Goal: Information Seeking & Learning: Learn about a topic

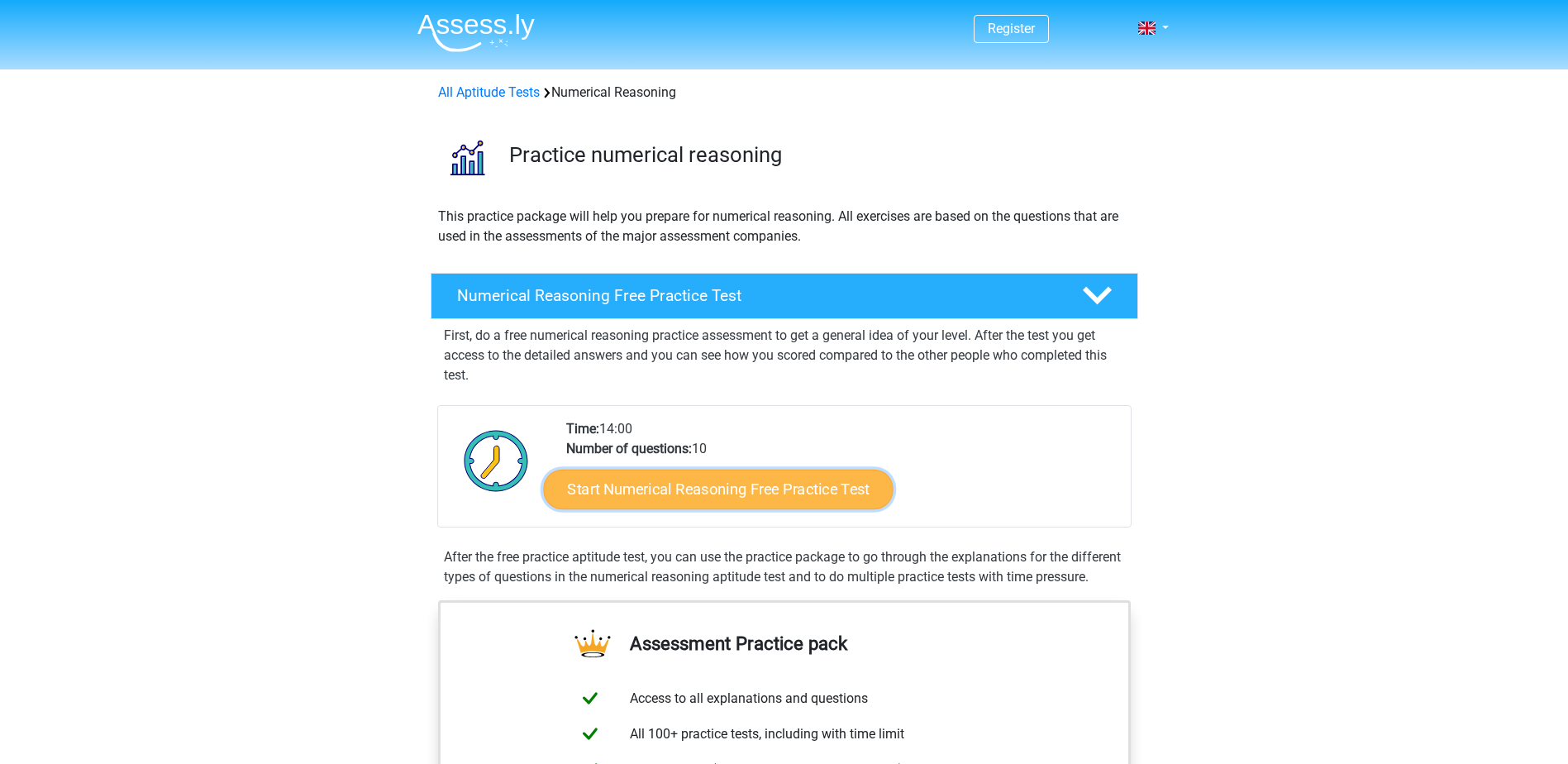
click at [686, 499] on link "Start Numerical Reasoning Free Practice Test" at bounding box center [717, 489] width 350 height 40
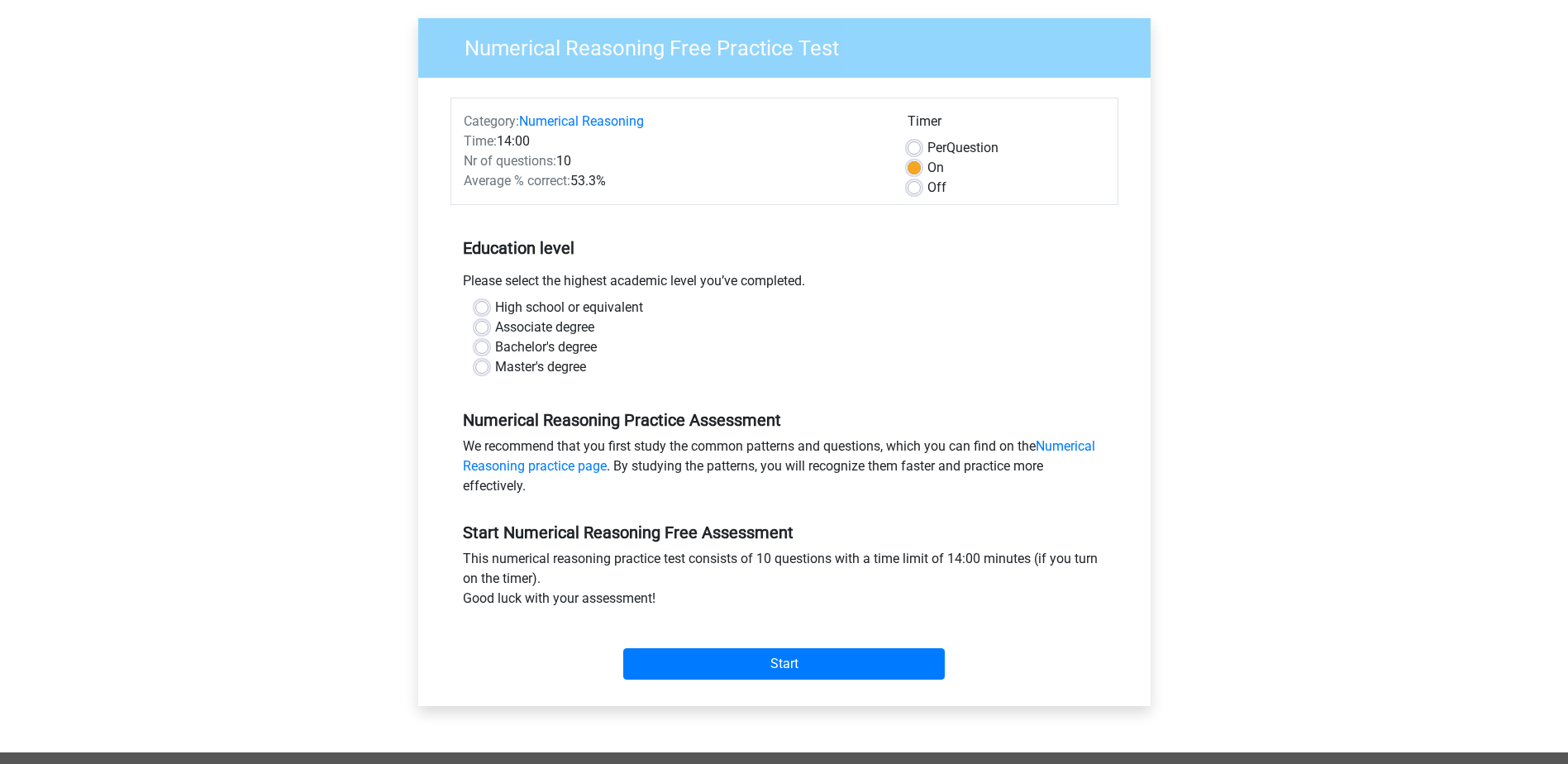
scroll to position [118, 0]
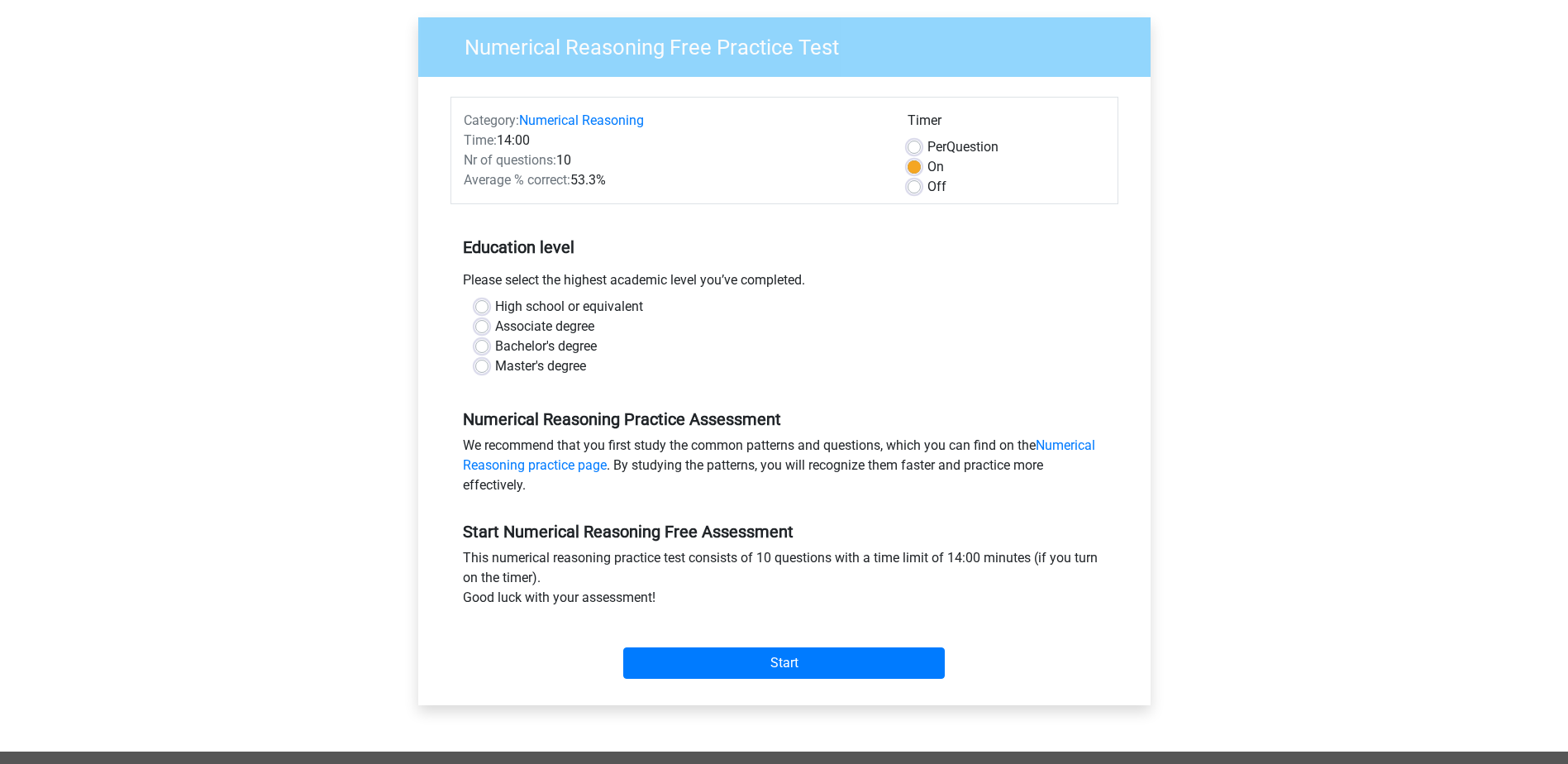
click at [495, 347] on label "Bachelor's degree" at bounding box center [546, 347] width 102 height 20
click at [483, 347] on input "Bachelor's degree" at bounding box center [481, 345] width 14 height 16
radio input "true"
click at [471, 339] on div "High school or equivalent Associate degree Bachelor's degree Master's degree" at bounding box center [785, 337] width 643 height 79
click at [495, 310] on label "High school or equivalent" at bounding box center [569, 307] width 148 height 20
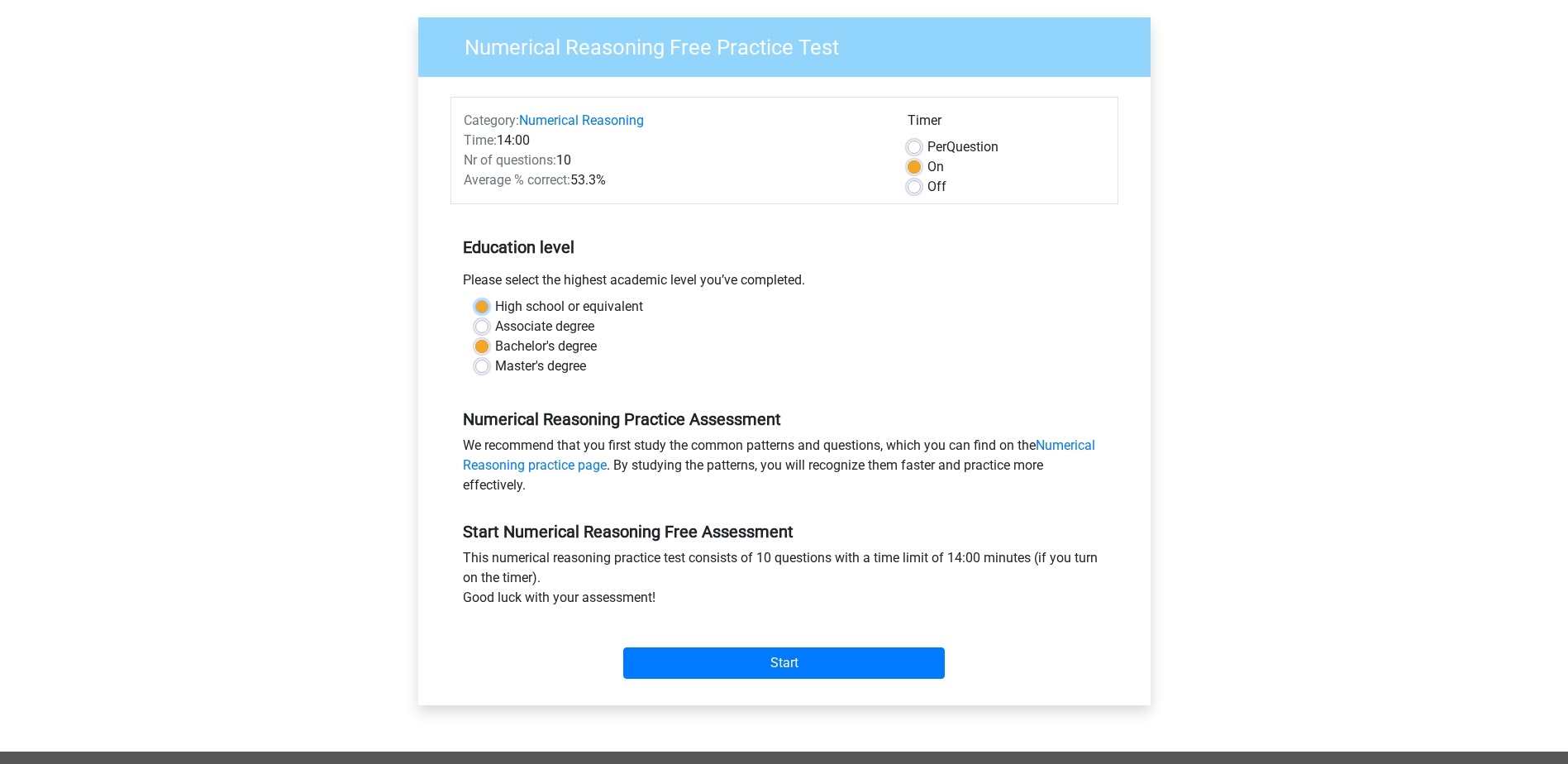
click at [487, 310] on input "High school or equivalent" at bounding box center [481, 305] width 14 height 16
radio input "true"
click at [495, 328] on label "Associate degree" at bounding box center [545, 327] width 99 height 20
click at [483, 328] on input "Associate degree" at bounding box center [481, 325] width 14 height 16
radio input "true"
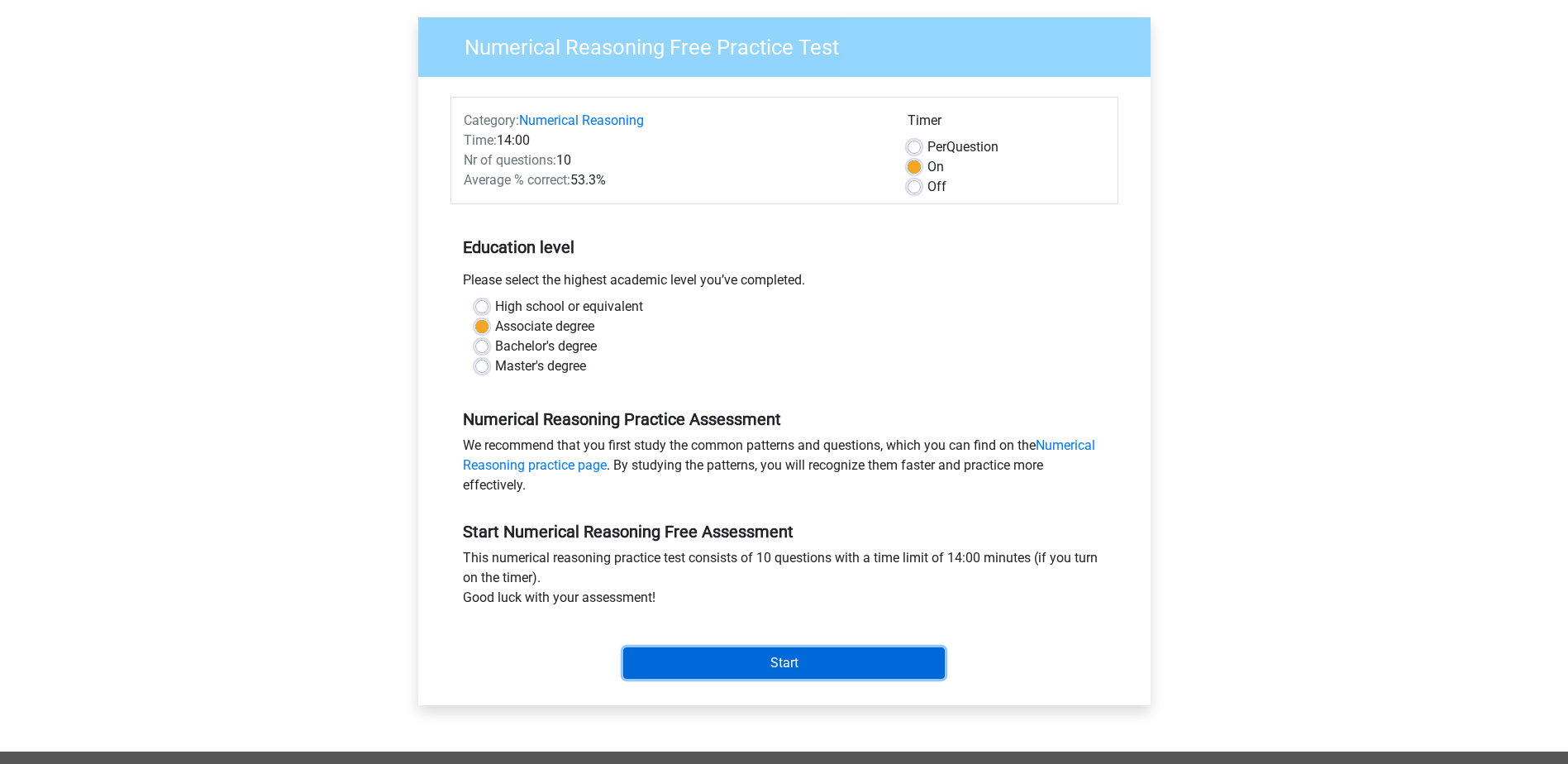
click at [770, 659] on input "Start" at bounding box center [784, 663] width 322 height 32
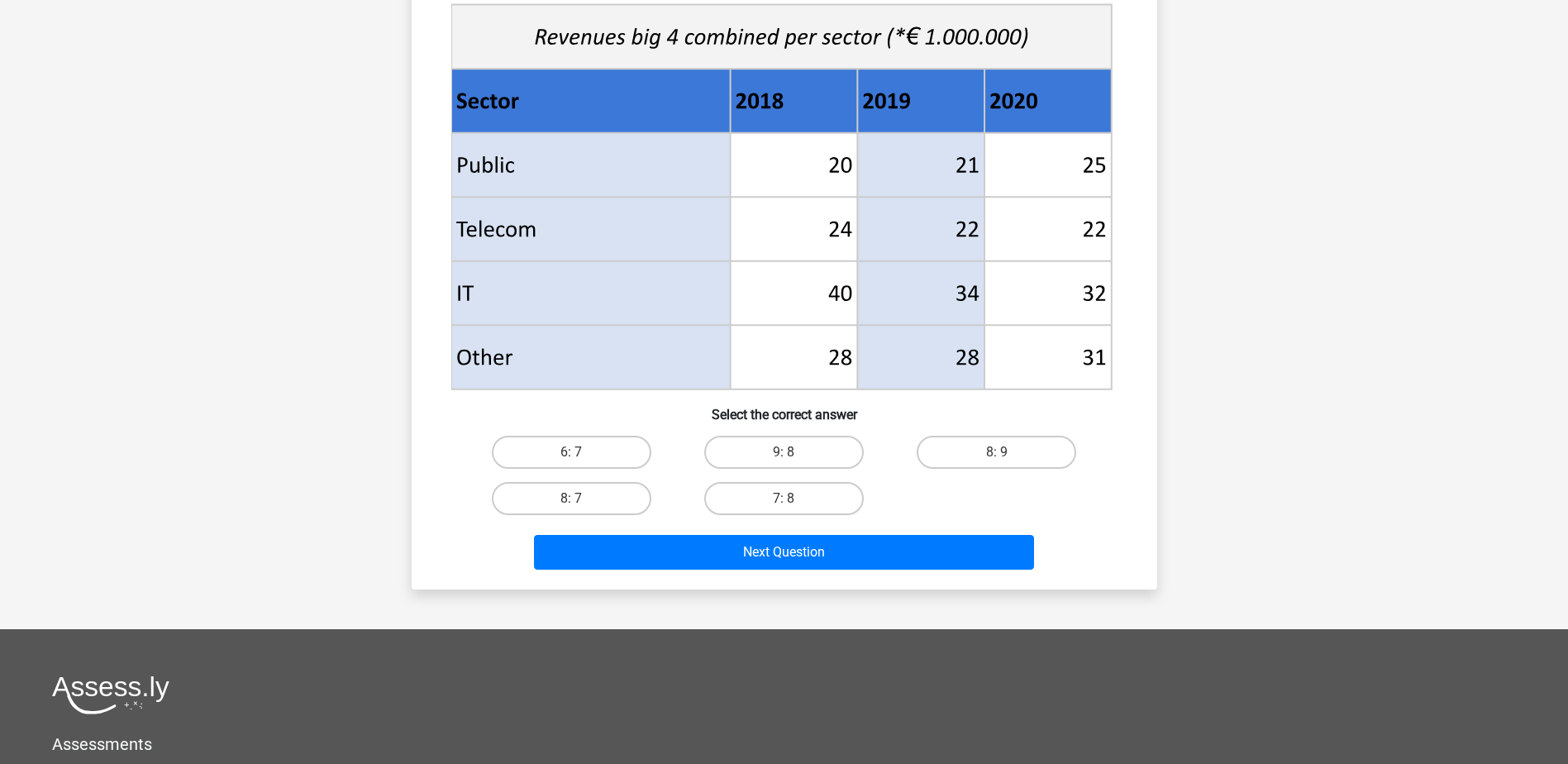
scroll to position [609, 0]
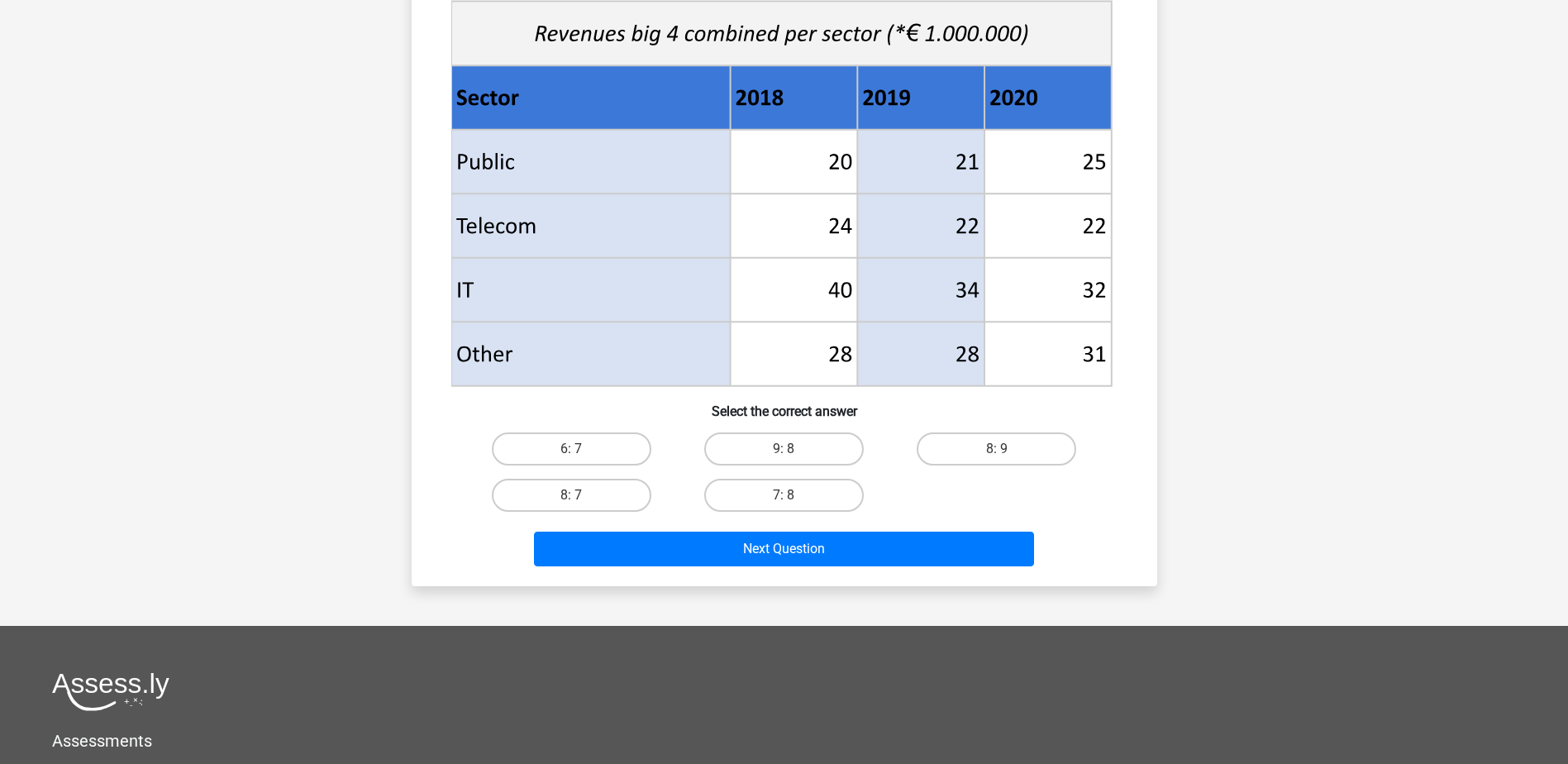
click at [566, 513] on div "8: 7" at bounding box center [571, 495] width 212 height 46
click at [574, 505] on input "8: 7" at bounding box center [577, 500] width 11 height 11
radio input "true"
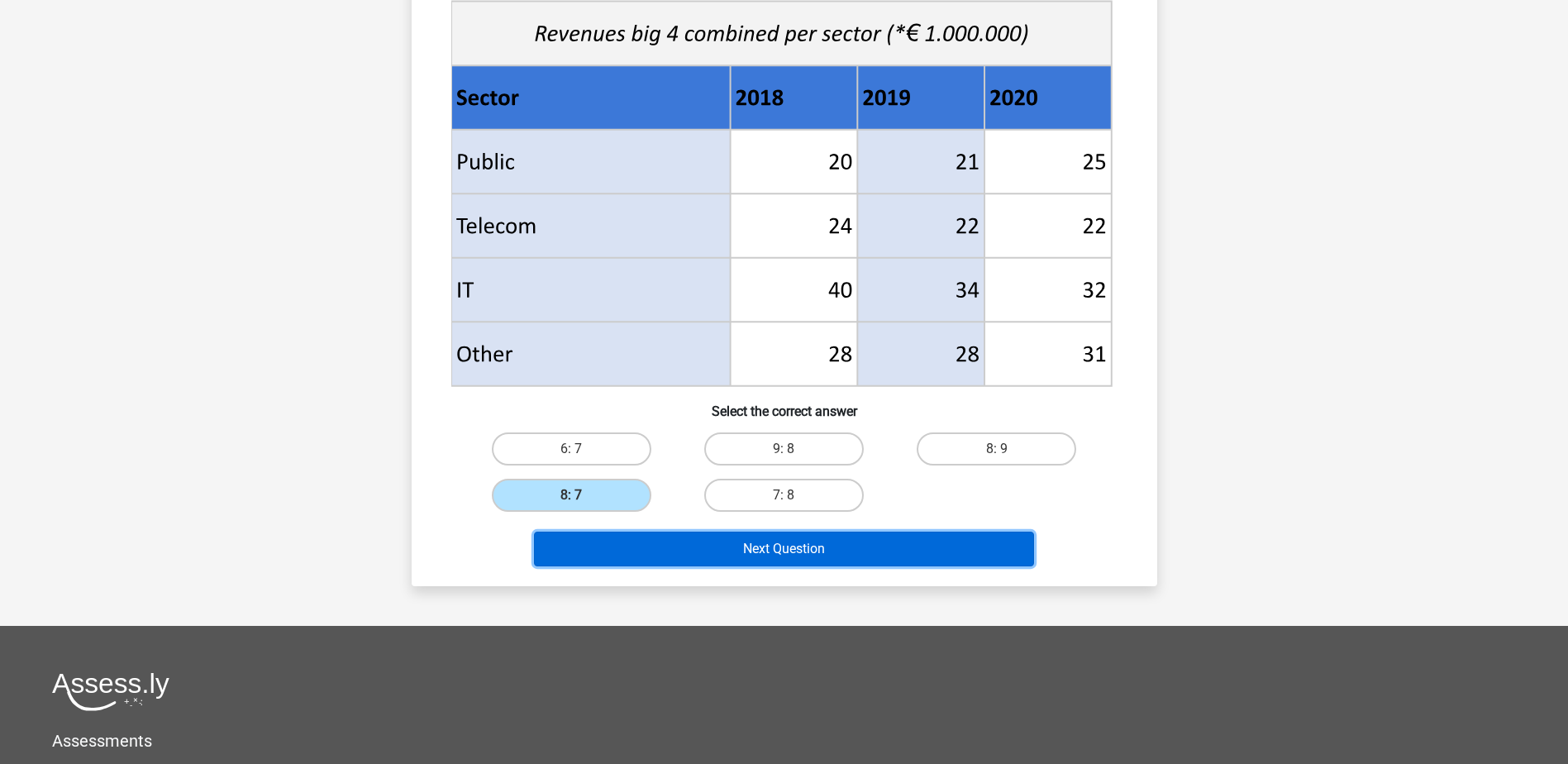
click at [722, 562] on button "Next Question" at bounding box center [784, 549] width 500 height 34
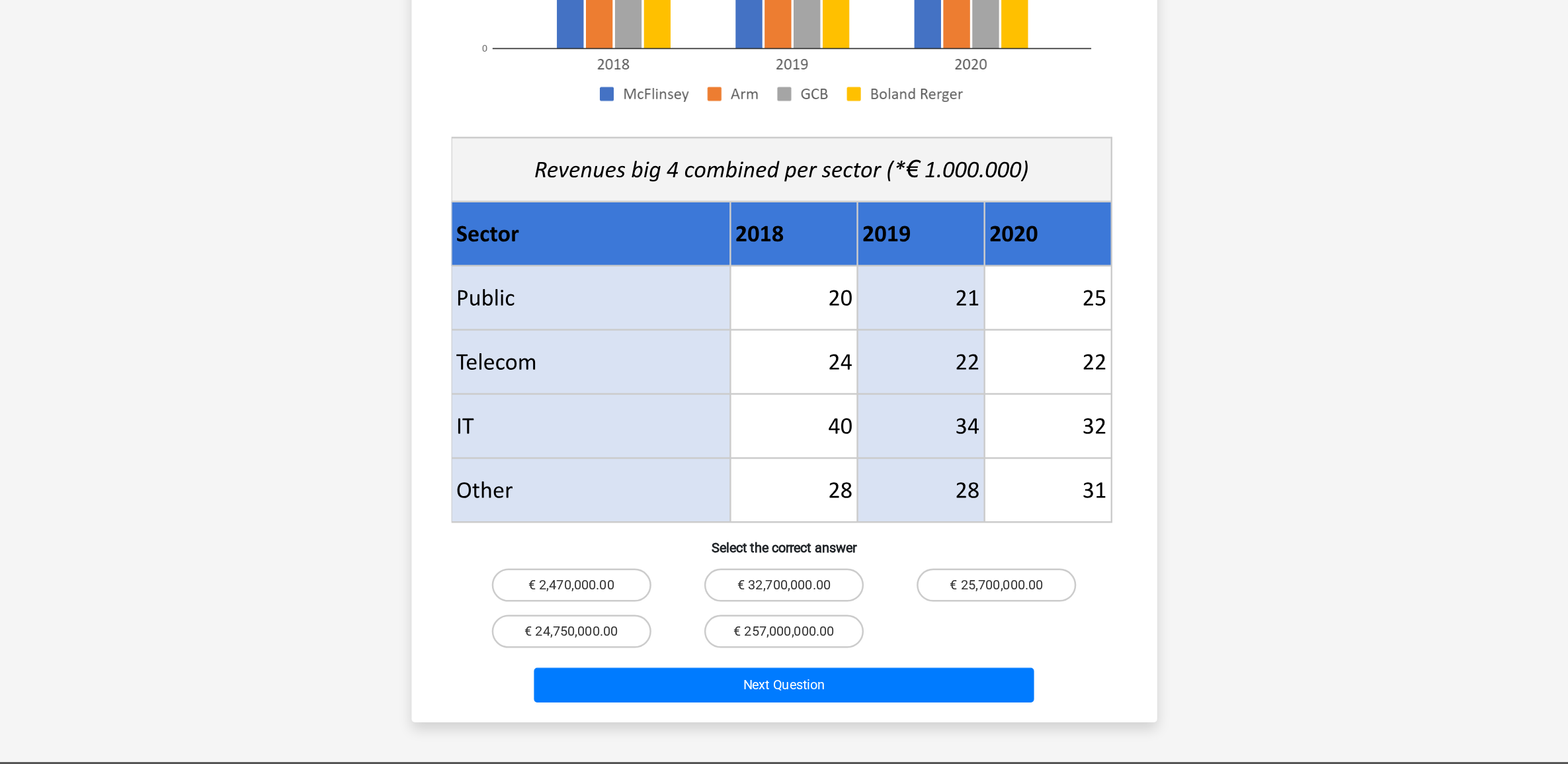
scroll to position [417, 0]
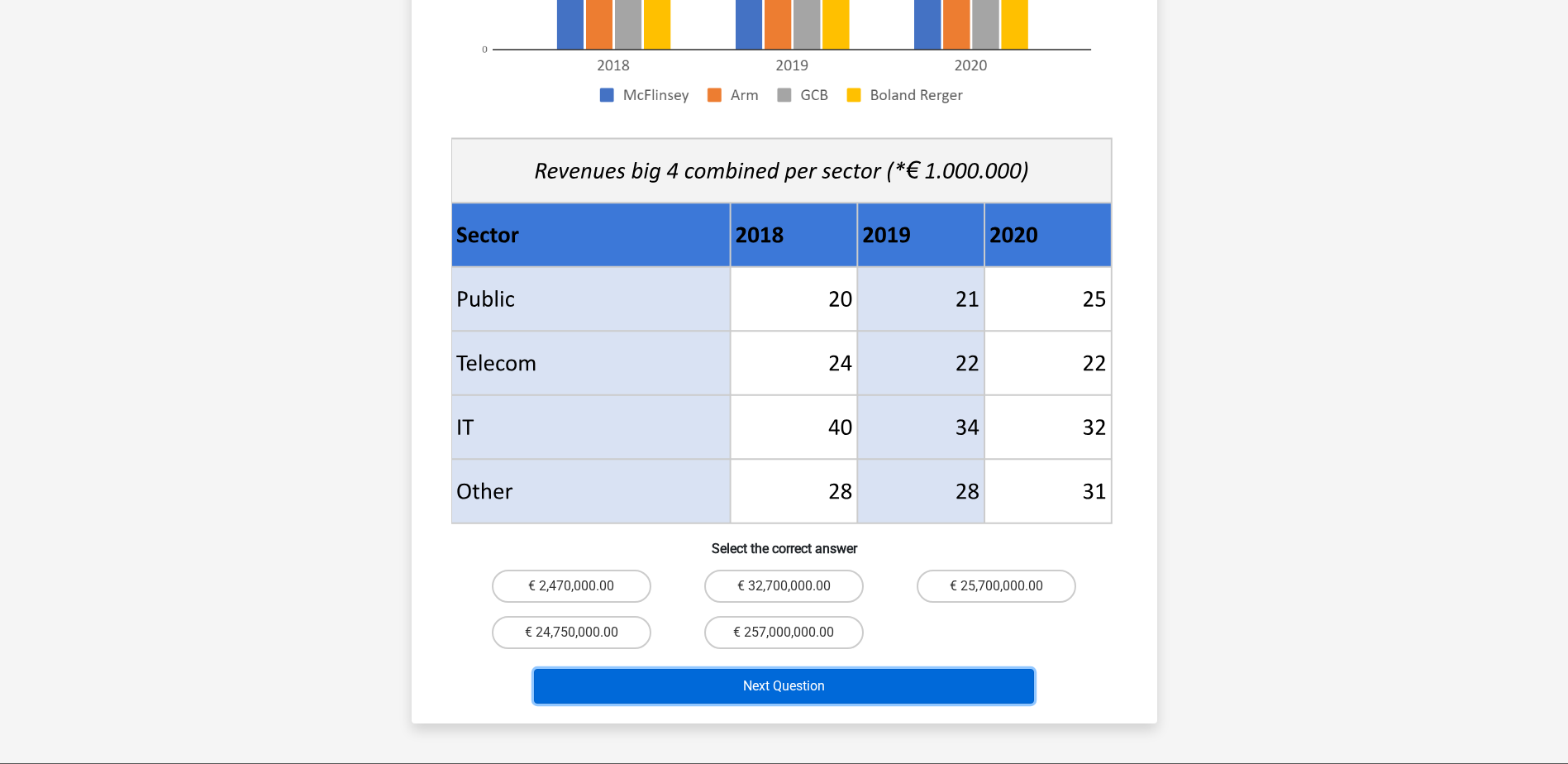
click at [745, 669] on button "Next Question" at bounding box center [784, 686] width 500 height 34
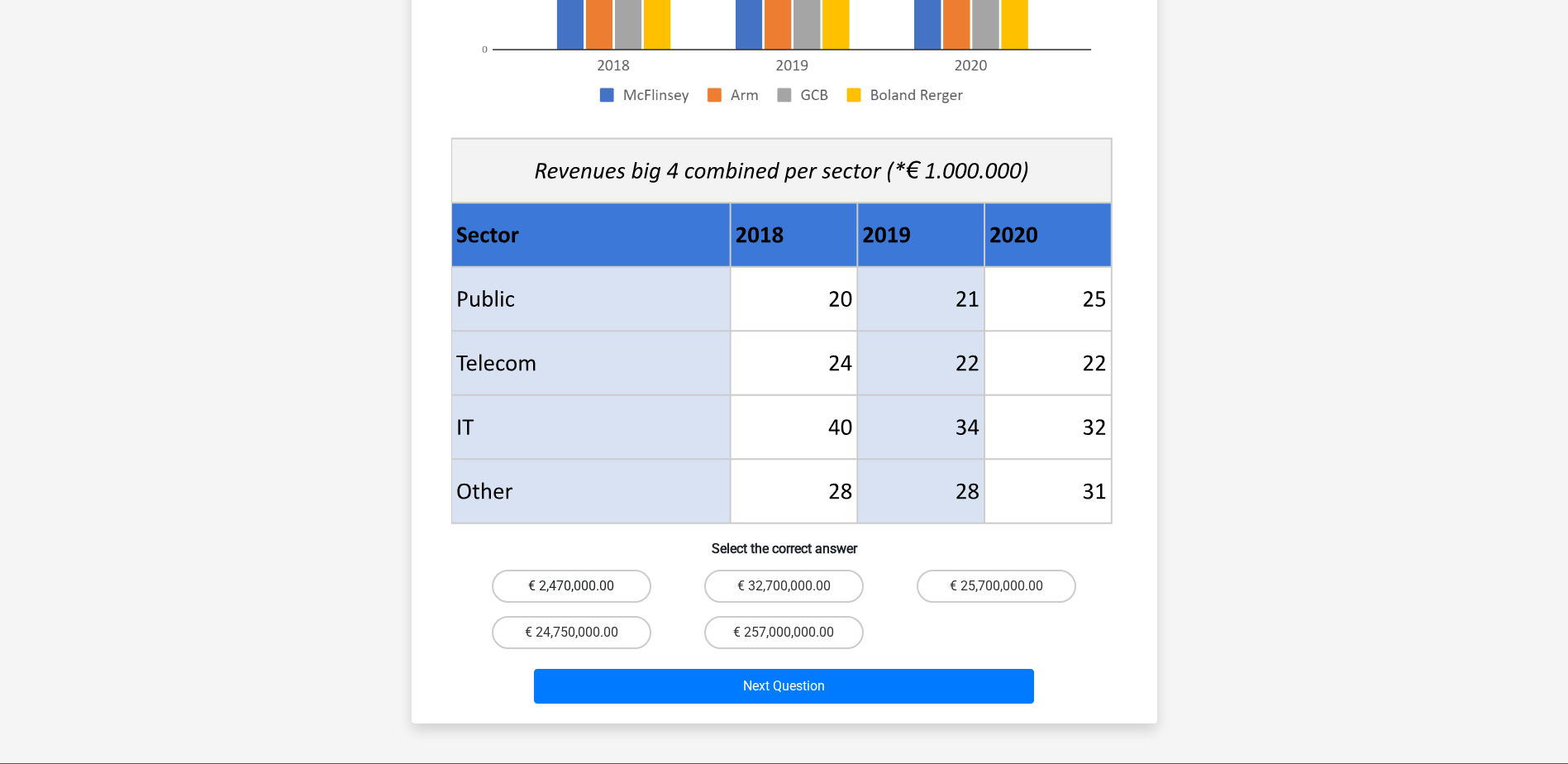
click at [627, 570] on label "€ 2,470,000.00" at bounding box center [572, 586] width 160 height 33
click at [582, 586] on input "€ 2,470,000.00" at bounding box center [577, 592] width 11 height 11
radio input "true"
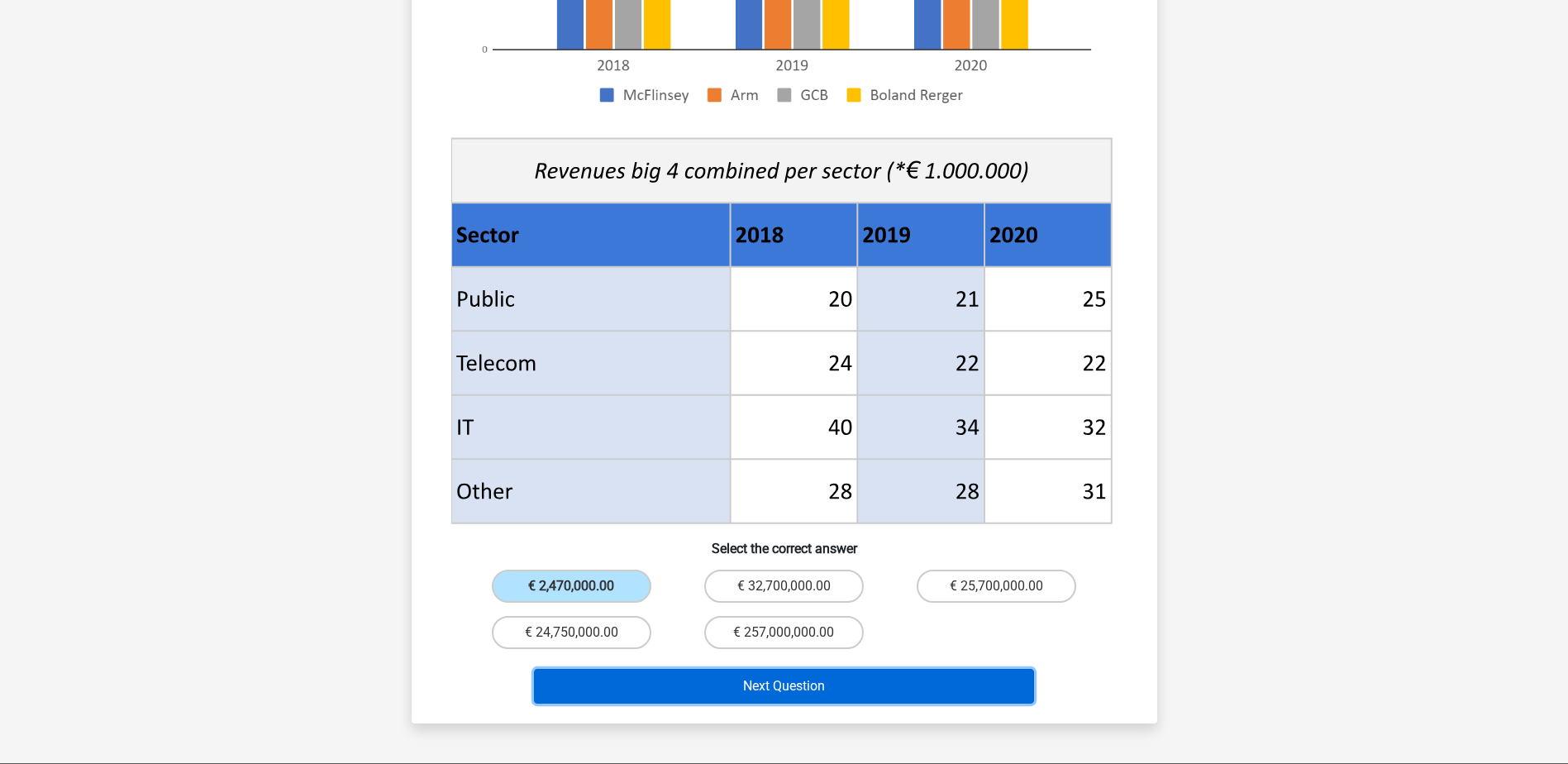
click at [721, 669] on button "Next Question" at bounding box center [784, 686] width 500 height 34
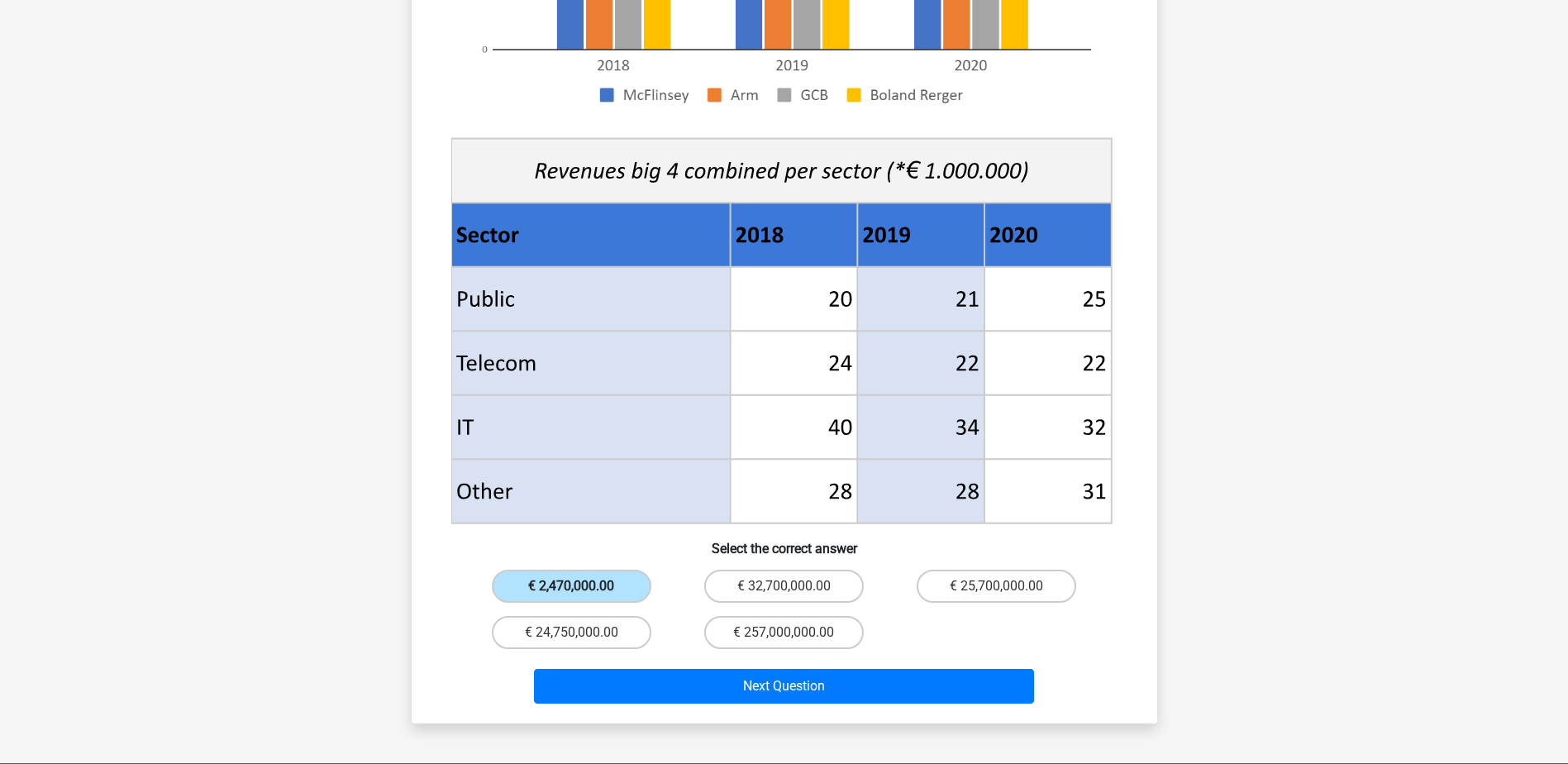
drag, startPoint x: 648, startPoint y: 578, endPoint x: 630, endPoint y: 558, distance: 26.9
click at [630, 563] on div "€ 2,470,000.00" at bounding box center [571, 585] width 212 height 46
click at [630, 570] on label "€ 2,470,000.00" at bounding box center [572, 586] width 160 height 33
click at [582, 586] on input "€ 2,470,000.00" at bounding box center [577, 592] width 11 height 11
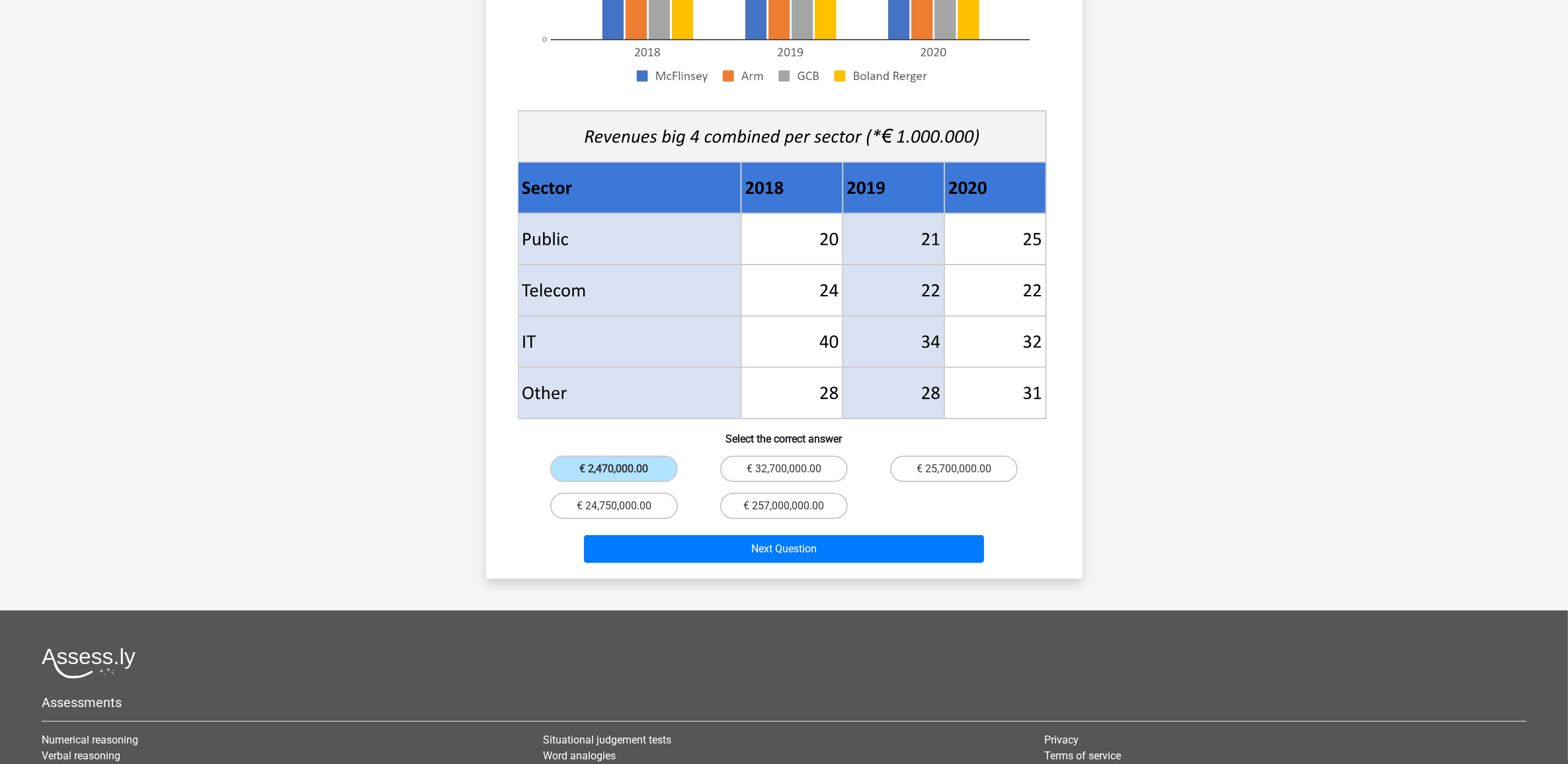
drag, startPoint x: 1240, startPoint y: 0, endPoint x: 1145, endPoint y: 145, distance: 173.3
click at [1145, 145] on div "Register Nederlands English" at bounding box center [784, 271] width 1568 height 1377
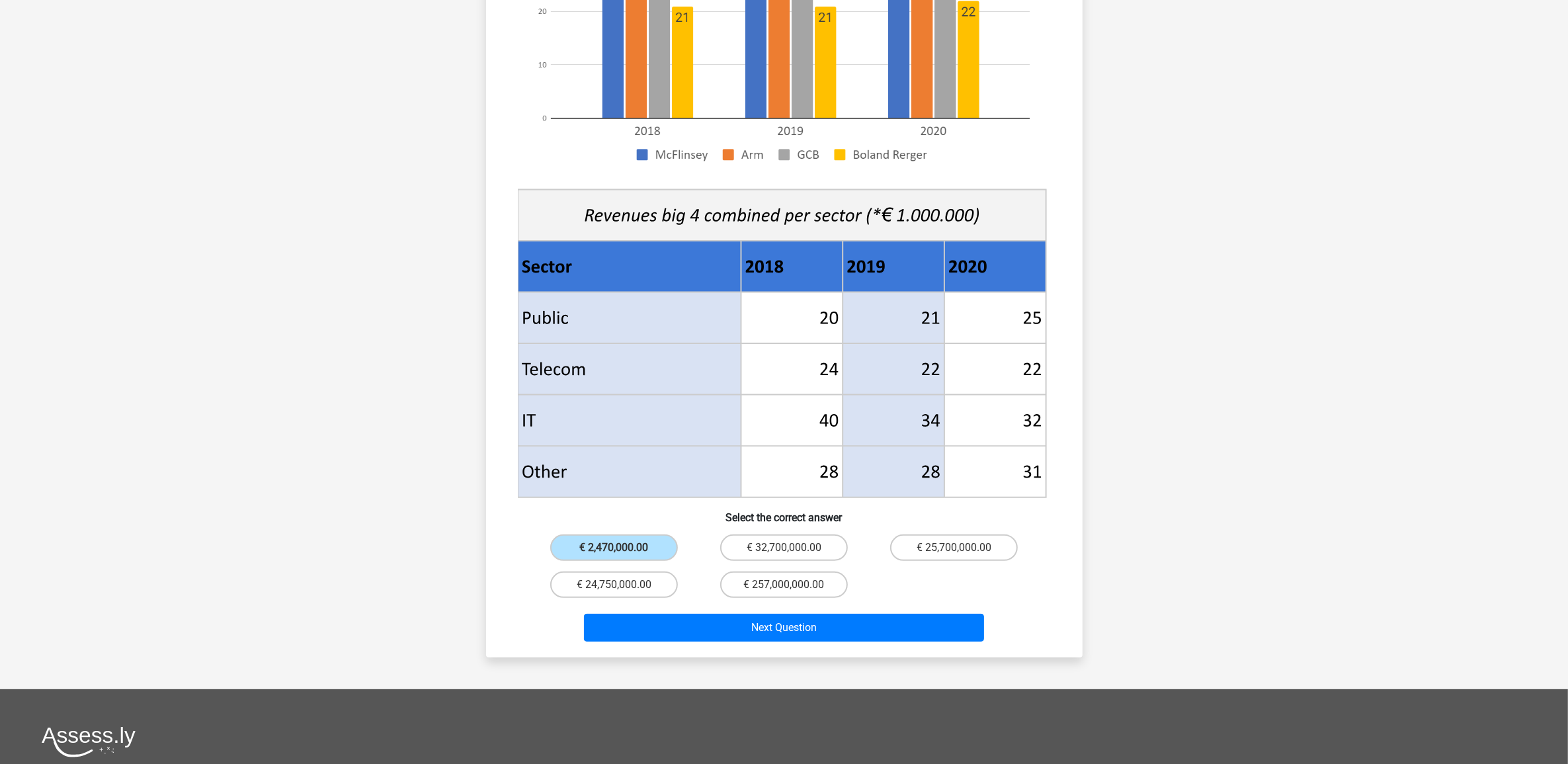
scroll to position [338, 0]
click at [785, 549] on input "€ 32,700,000.00" at bounding box center [788, 553] width 9 height 9
radio input "true"
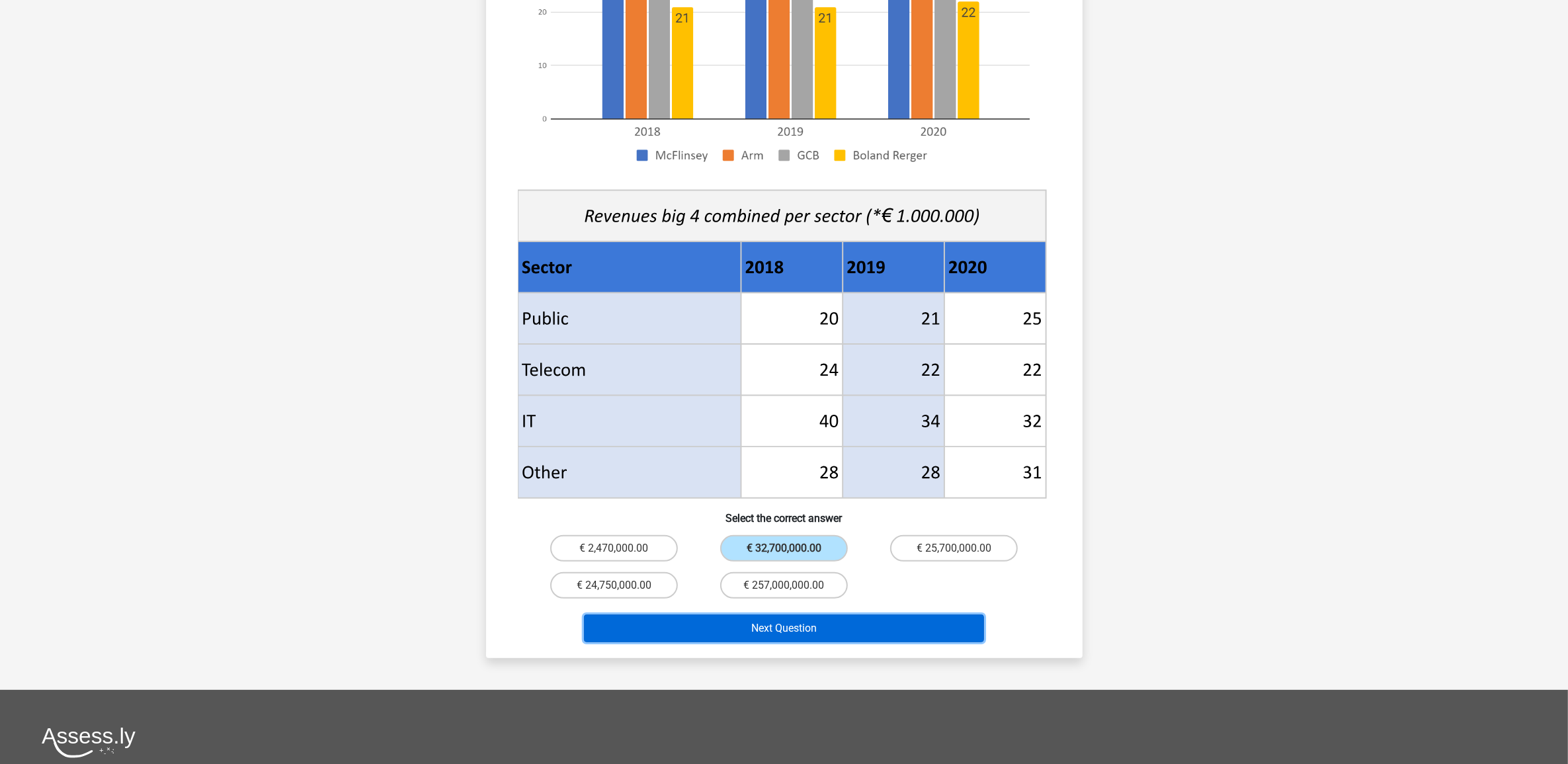
click at [769, 611] on button "Next Question" at bounding box center [784, 628] width 400 height 27
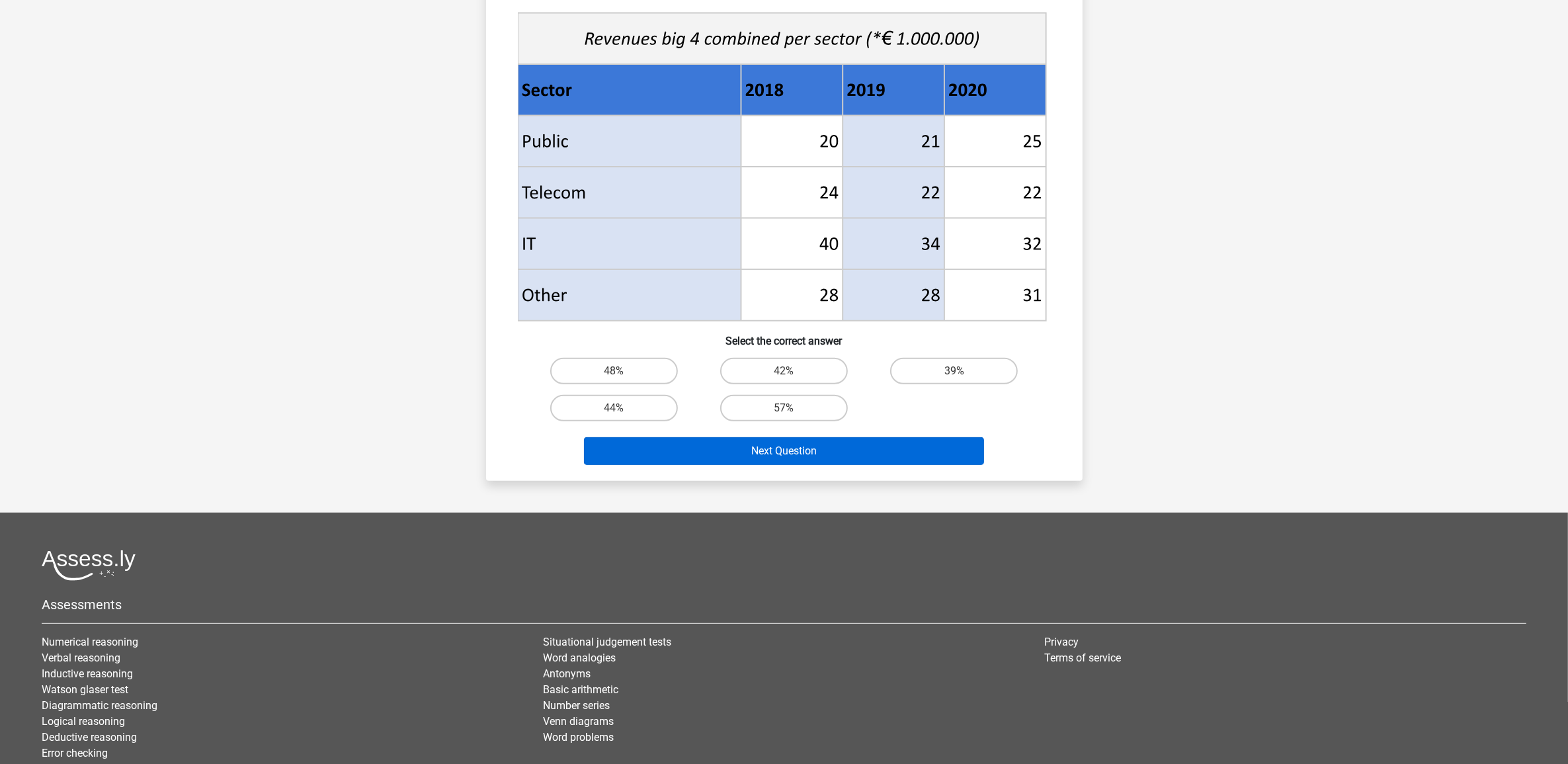
scroll to position [474, 0]
click at [910, 374] on label "39%" at bounding box center [954, 372] width 128 height 27
click at [955, 374] on input "39%" at bounding box center [959, 376] width 9 height 9
radio input "true"
click at [814, 455] on button "Next Question" at bounding box center [784, 452] width 400 height 27
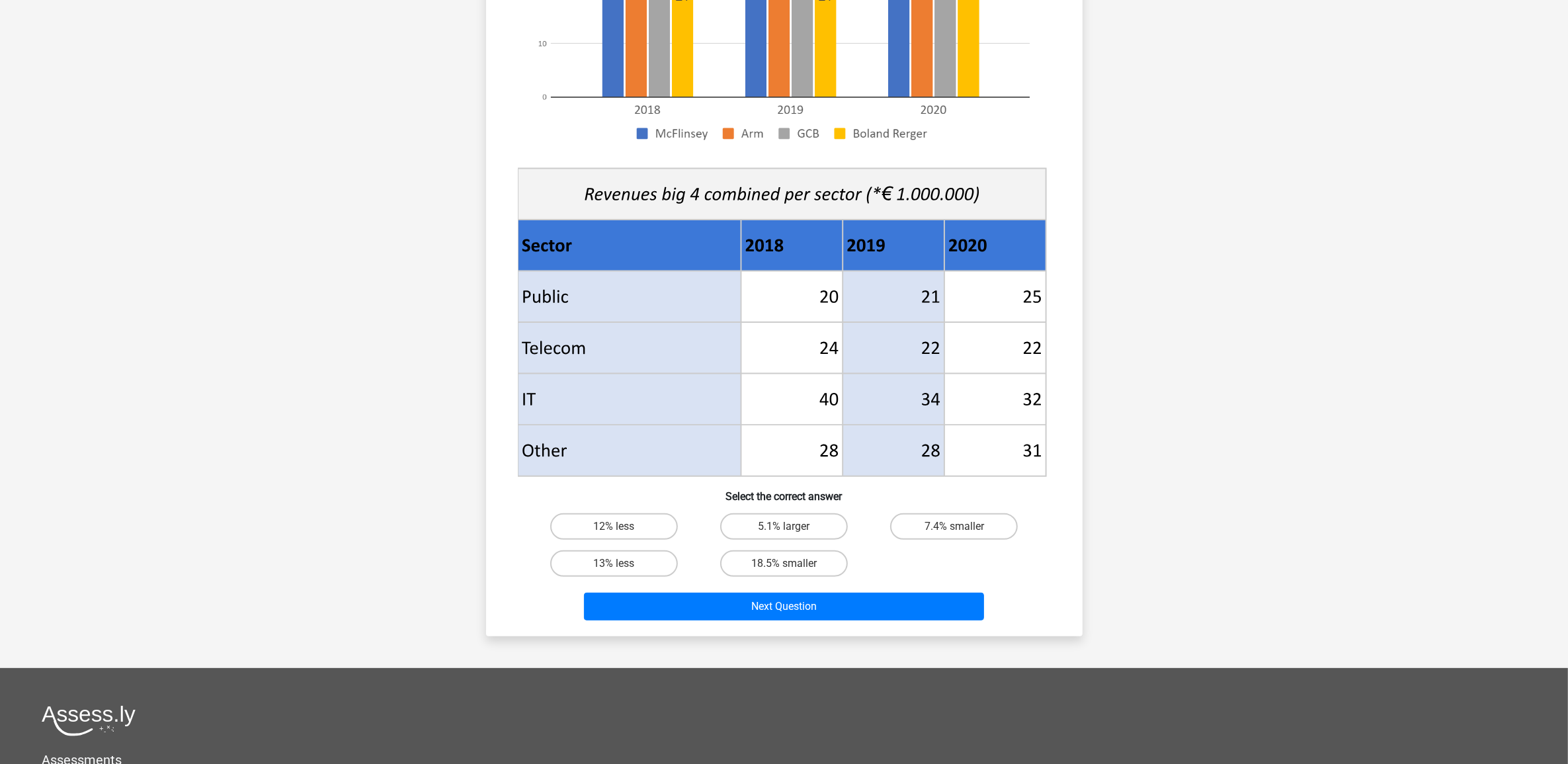
scroll to position [318, 0]
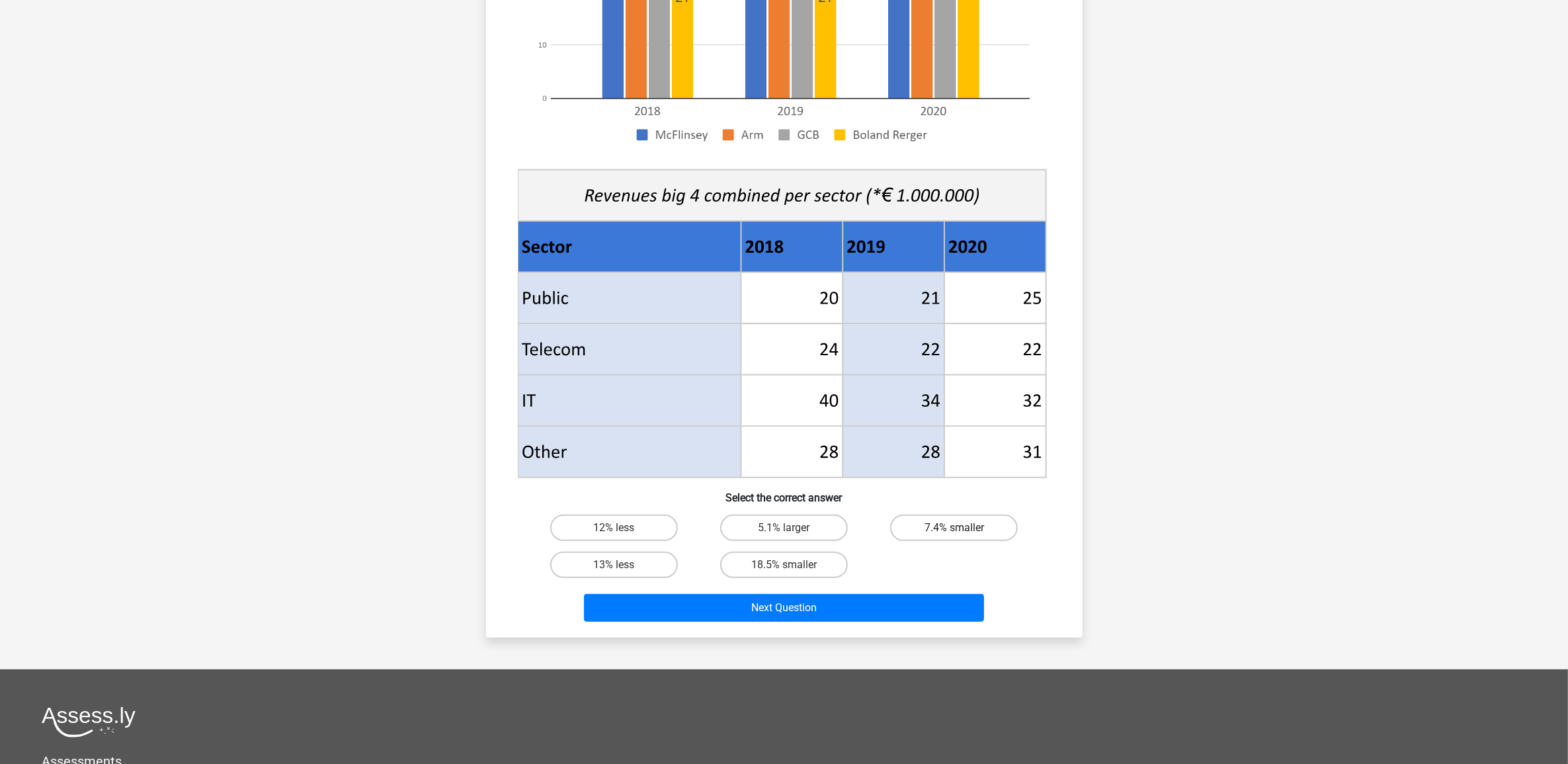
click at [969, 524] on label "7.4% smaller" at bounding box center [954, 528] width 128 height 27
click at [963, 528] on input "7.4% smaller" at bounding box center [959, 532] width 9 height 9
radio input "true"
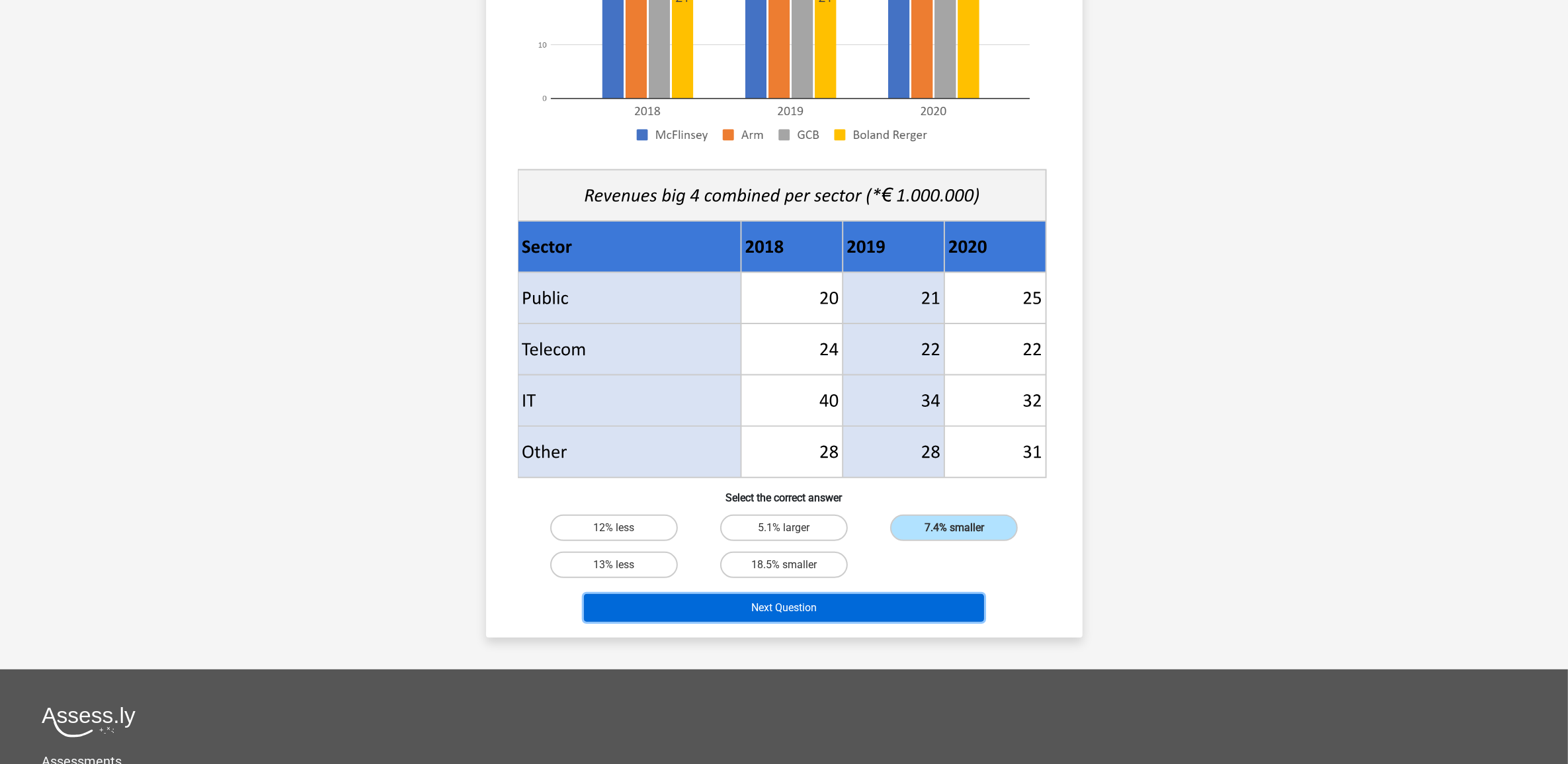
click at [811, 600] on button "Next Question" at bounding box center [784, 608] width 400 height 27
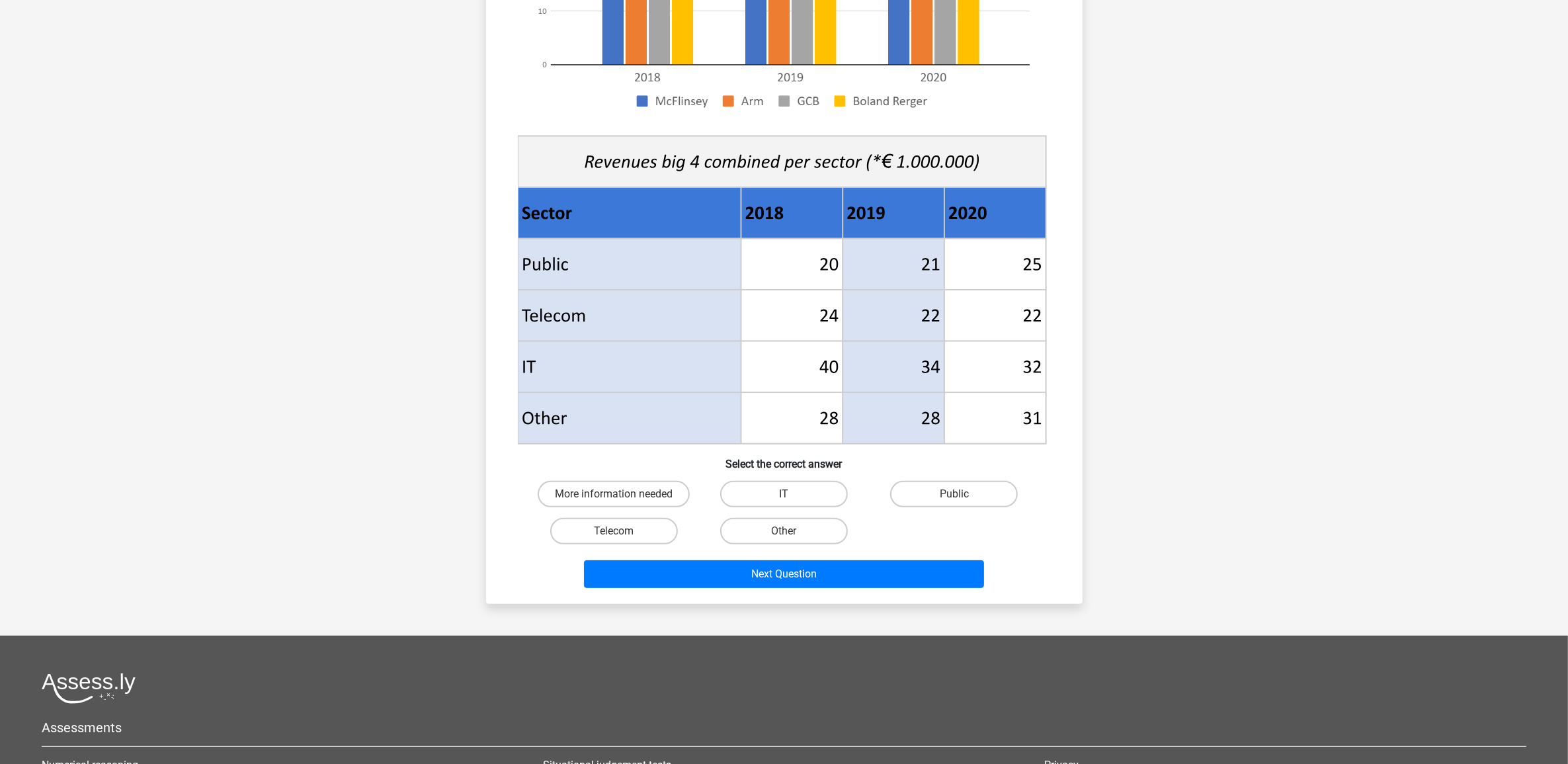
scroll to position [351, 0]
click at [580, 531] on label "Telecom" at bounding box center [614, 532] width 128 height 27
click at [613, 532] on input "Telecom" at bounding box center [618, 536] width 9 height 9
radio input "true"
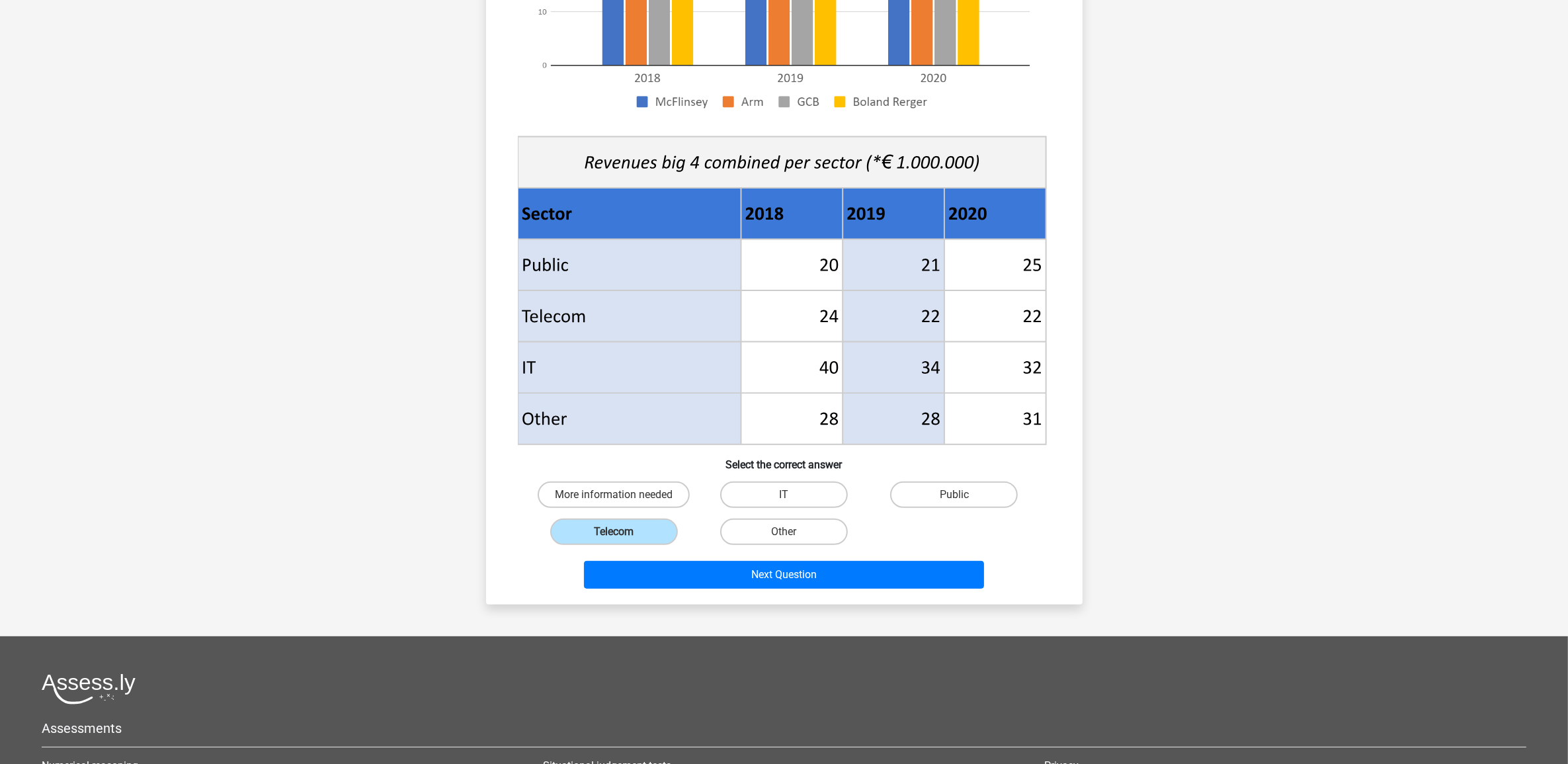
click at [743, 604] on div "Register Nederlands English" at bounding box center [784, 317] width 1568 height 1337
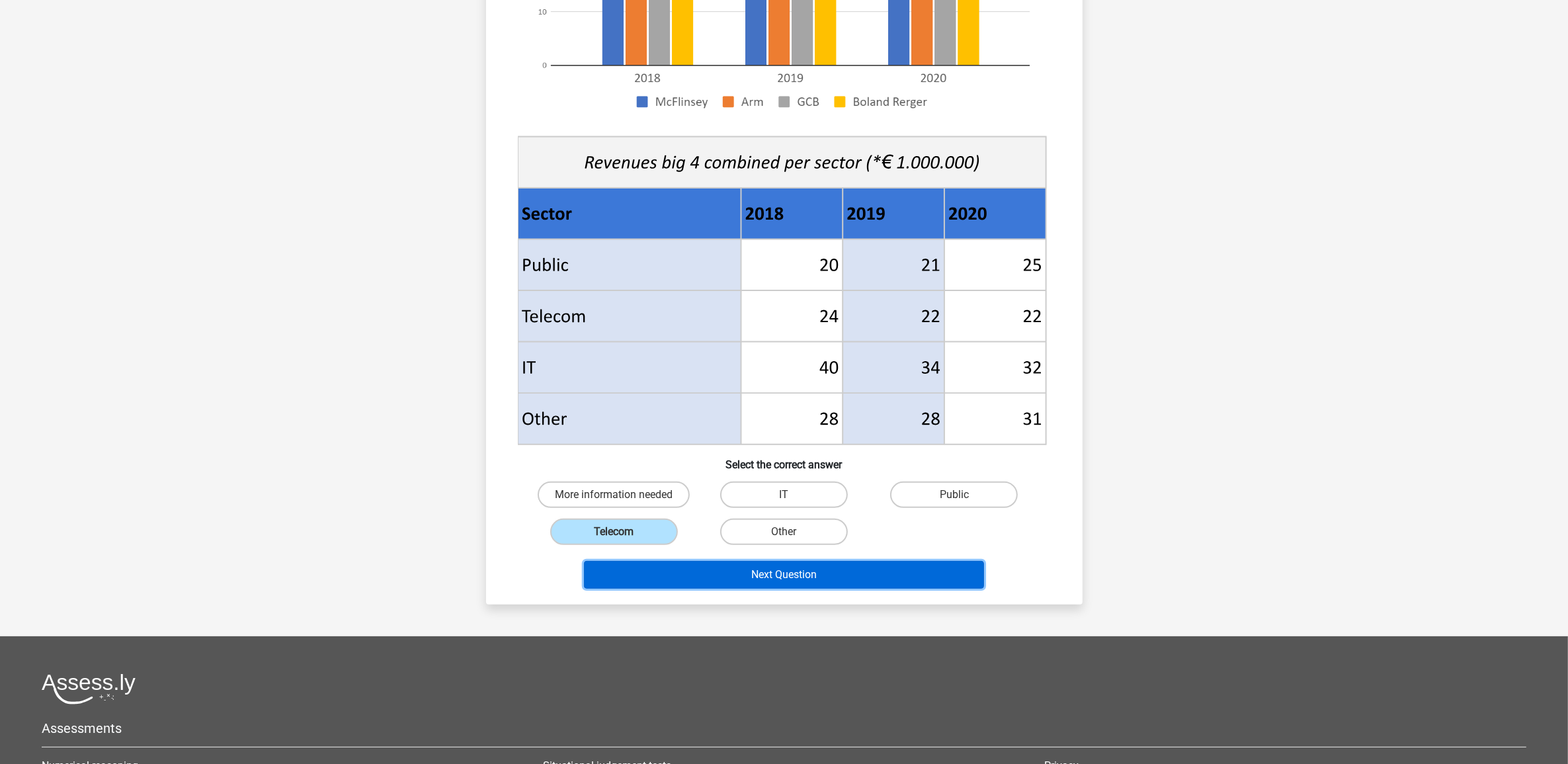
click at [772, 583] on button "Next Question" at bounding box center [784, 575] width 400 height 27
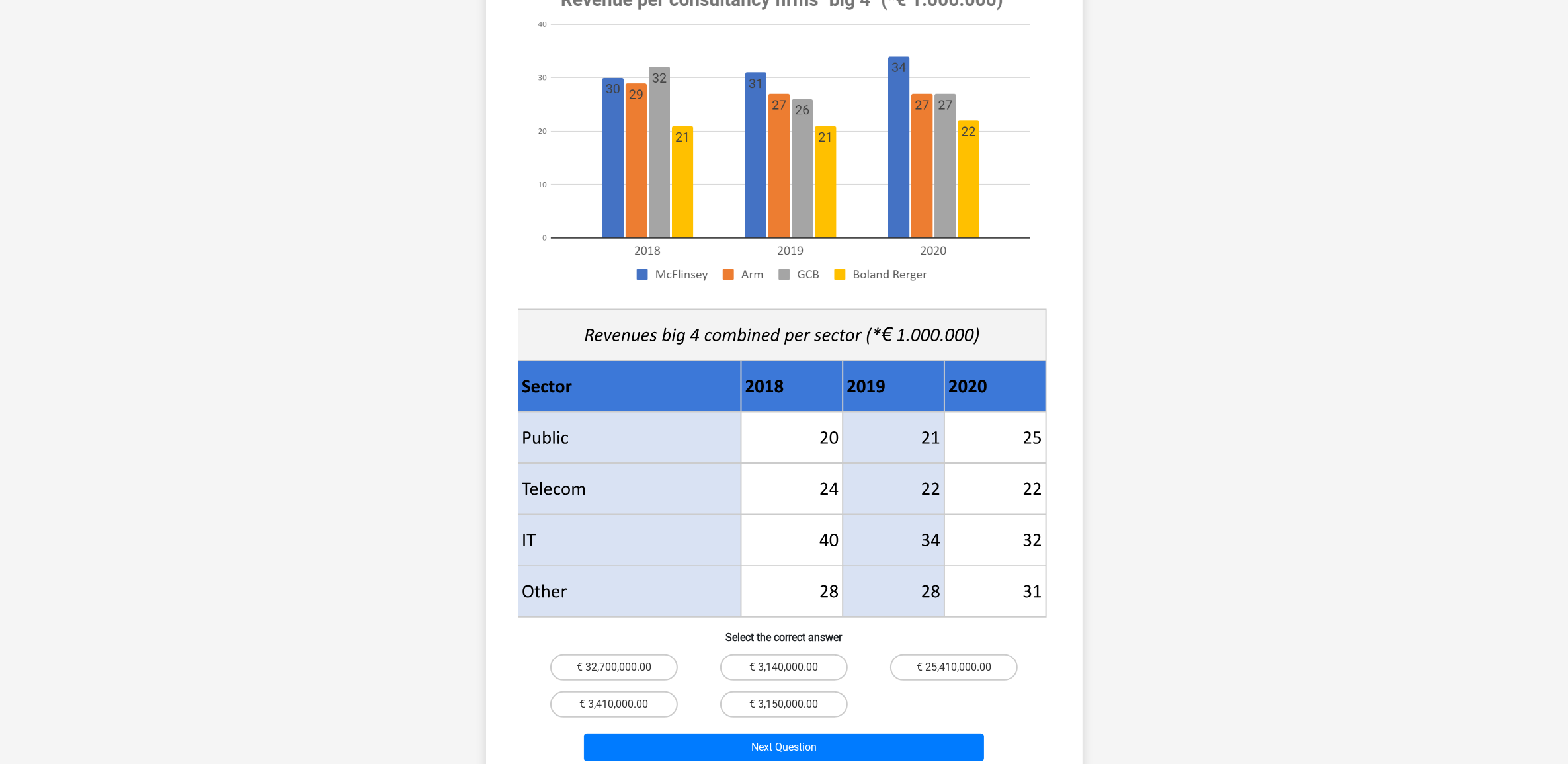
scroll to position [199, 0]
click at [639, 611] on label "€ 3,410,000.00" at bounding box center [614, 704] width 128 height 27
click at [622, 611] on input "€ 3,410,000.00" at bounding box center [618, 708] width 9 height 9
radio input "true"
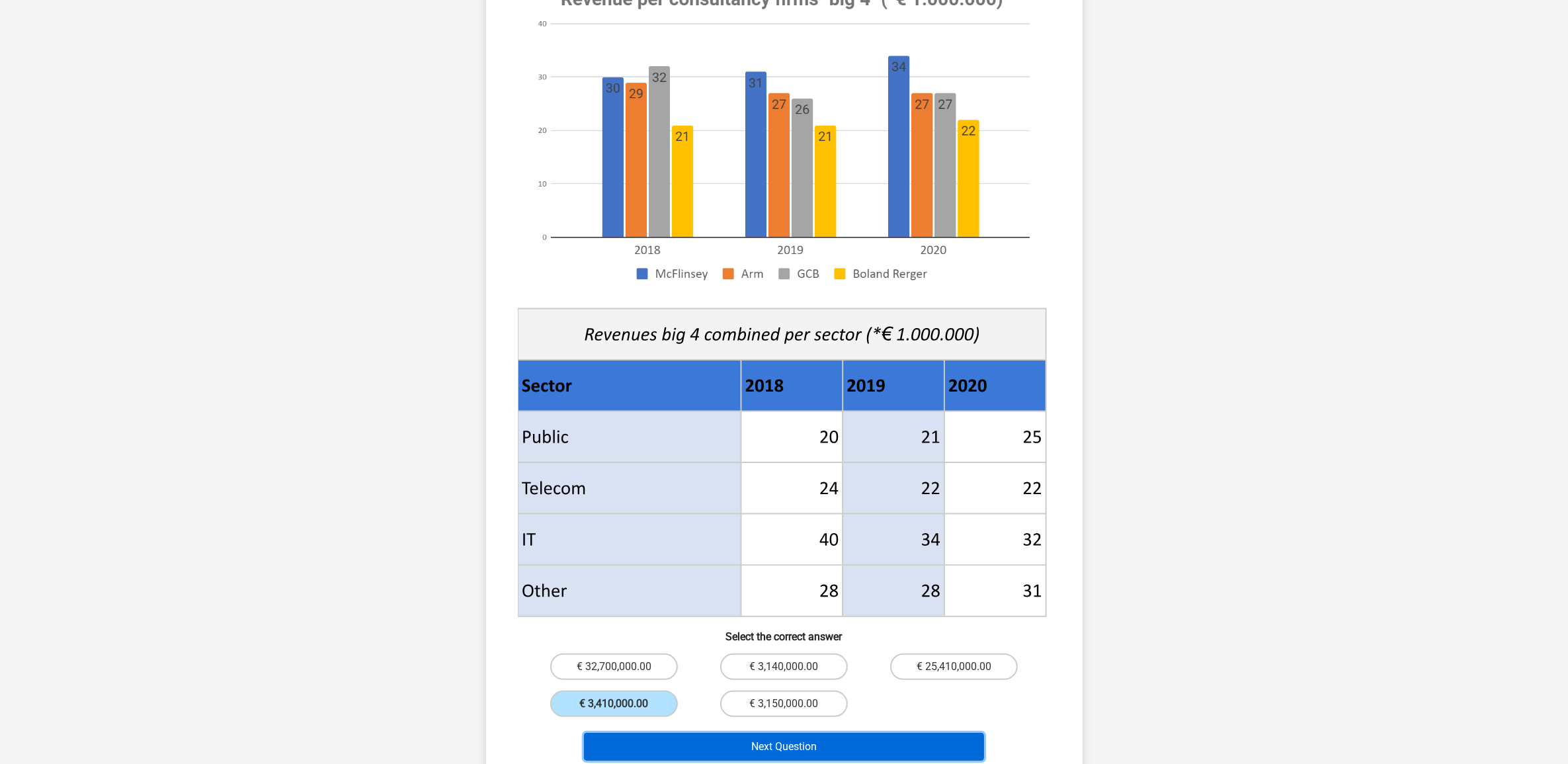
click at [697, 611] on button "Next Question" at bounding box center [784, 747] width 400 height 27
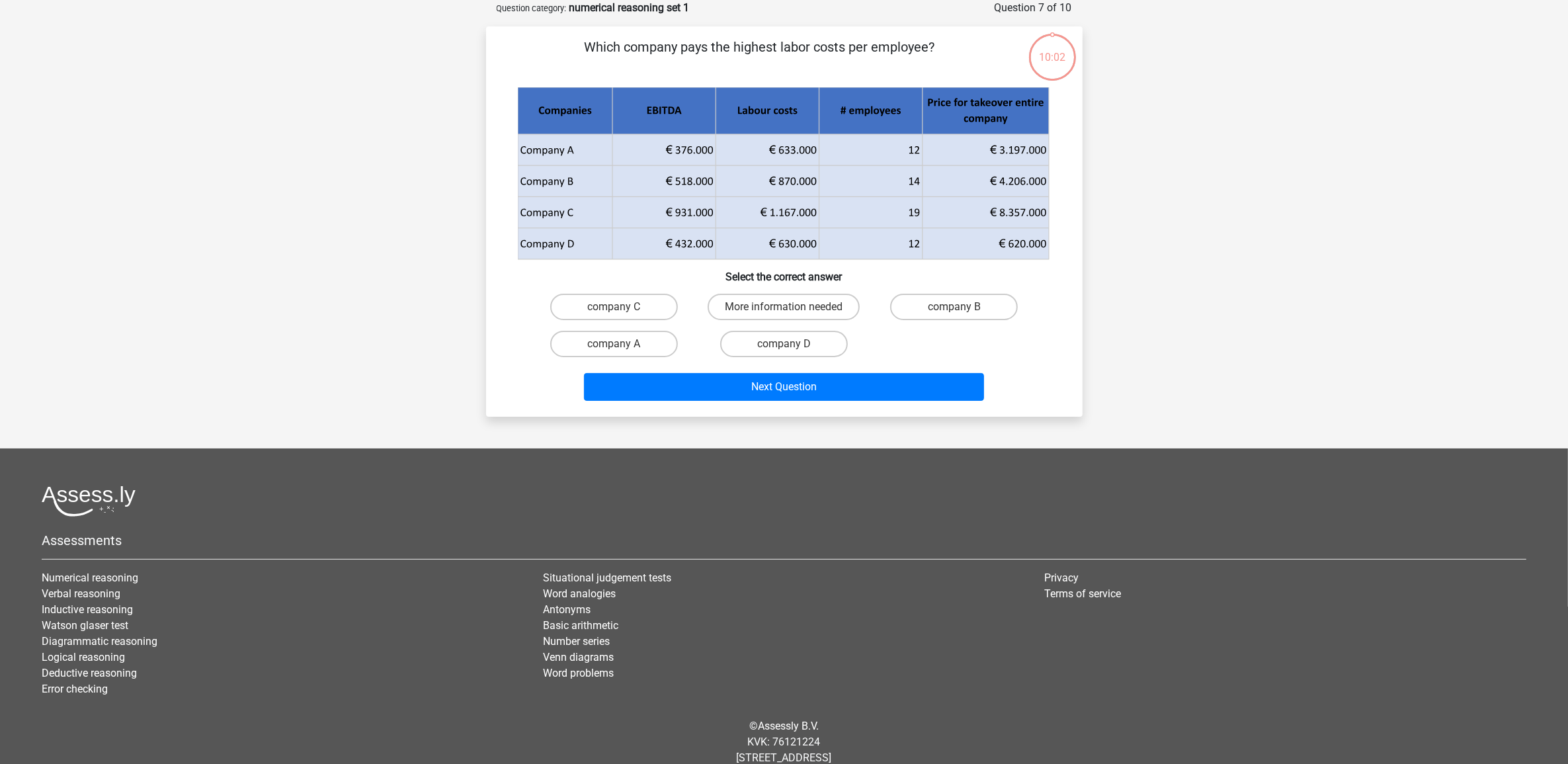
scroll to position [84, 0]
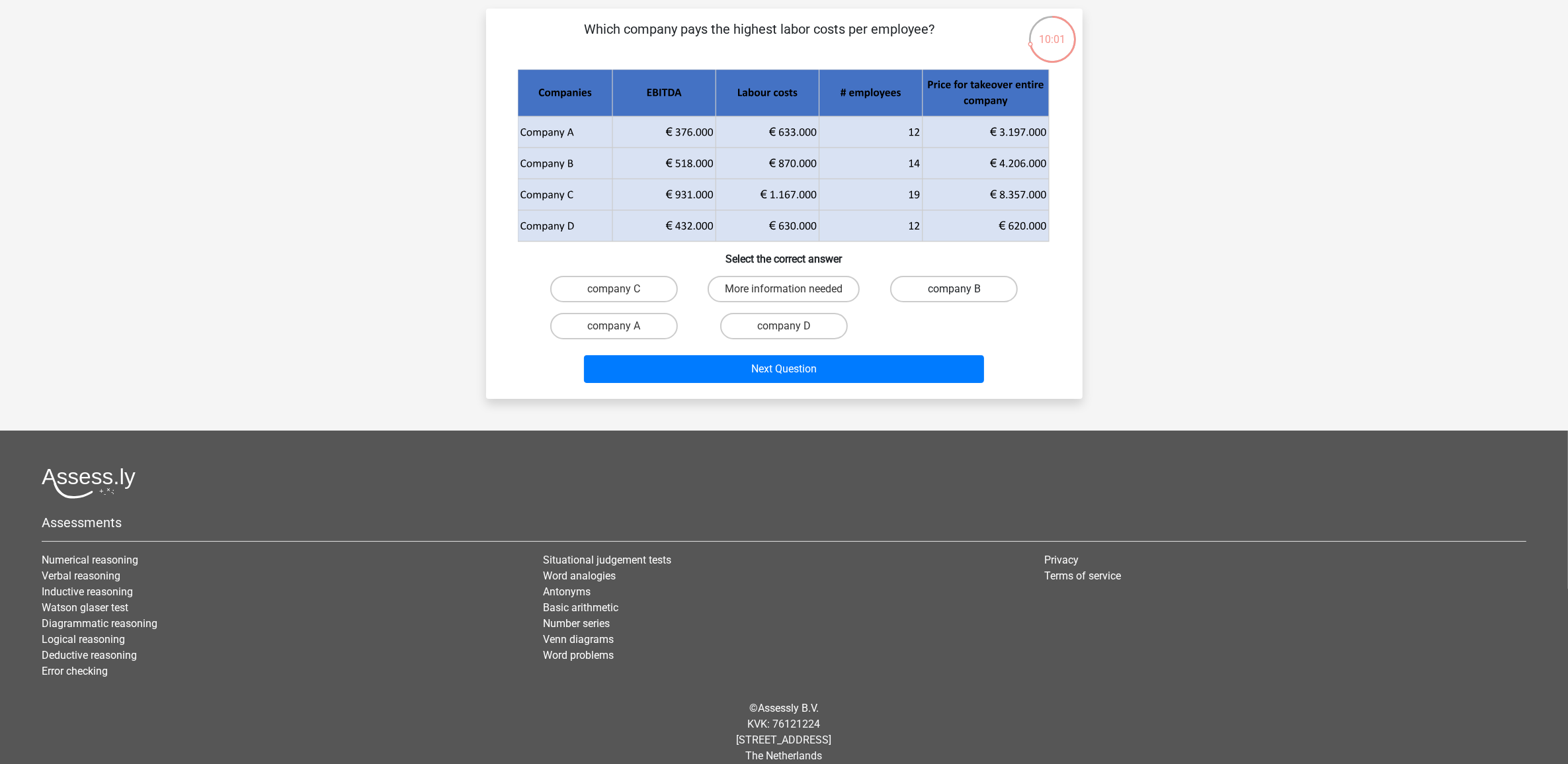
click at [999, 281] on label "company B" at bounding box center [954, 289] width 128 height 27
click at [963, 289] on input "company B" at bounding box center [959, 293] width 9 height 9
radio input "true"
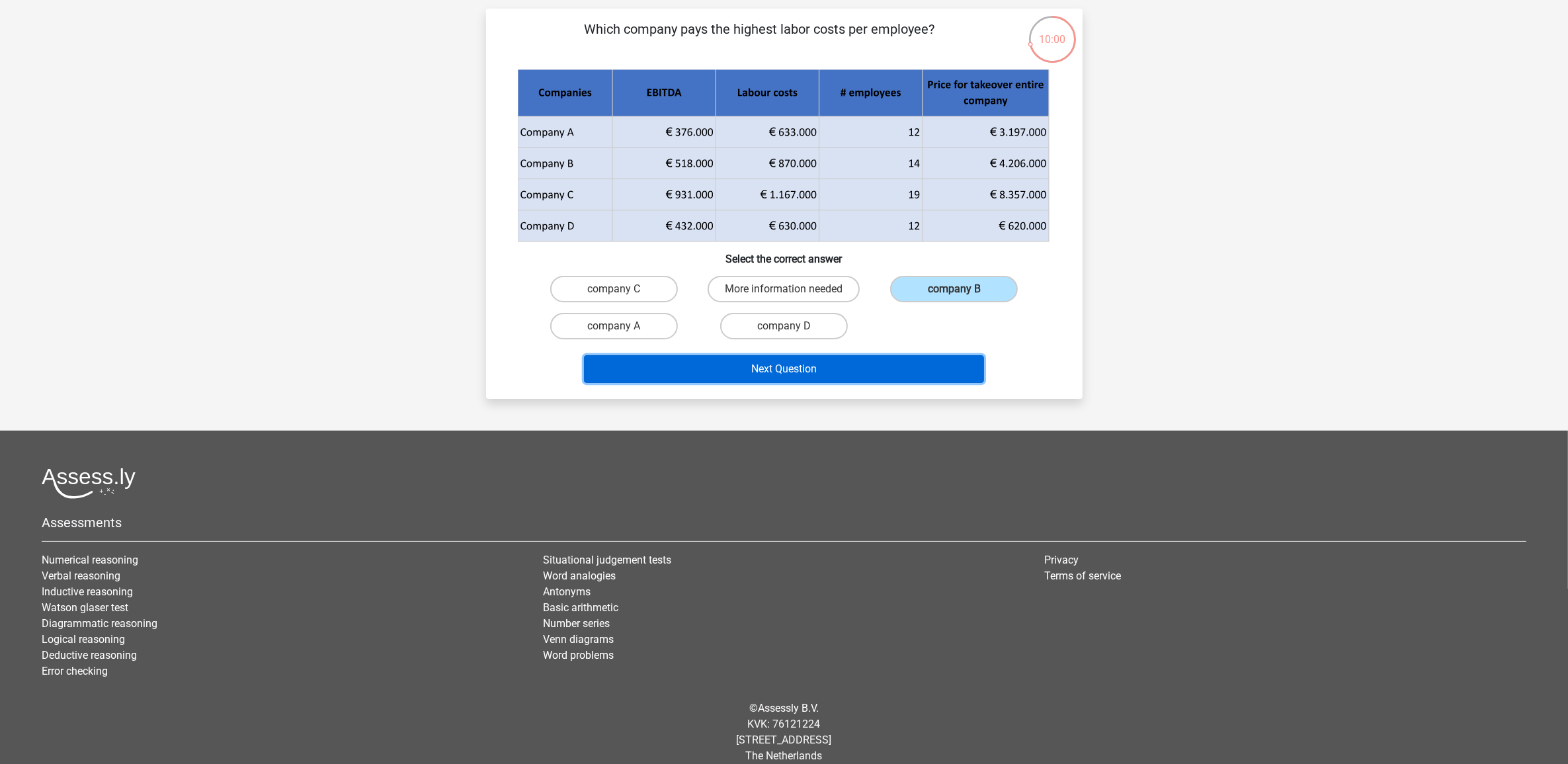
click at [882, 365] on button "Next Question" at bounding box center [784, 369] width 400 height 27
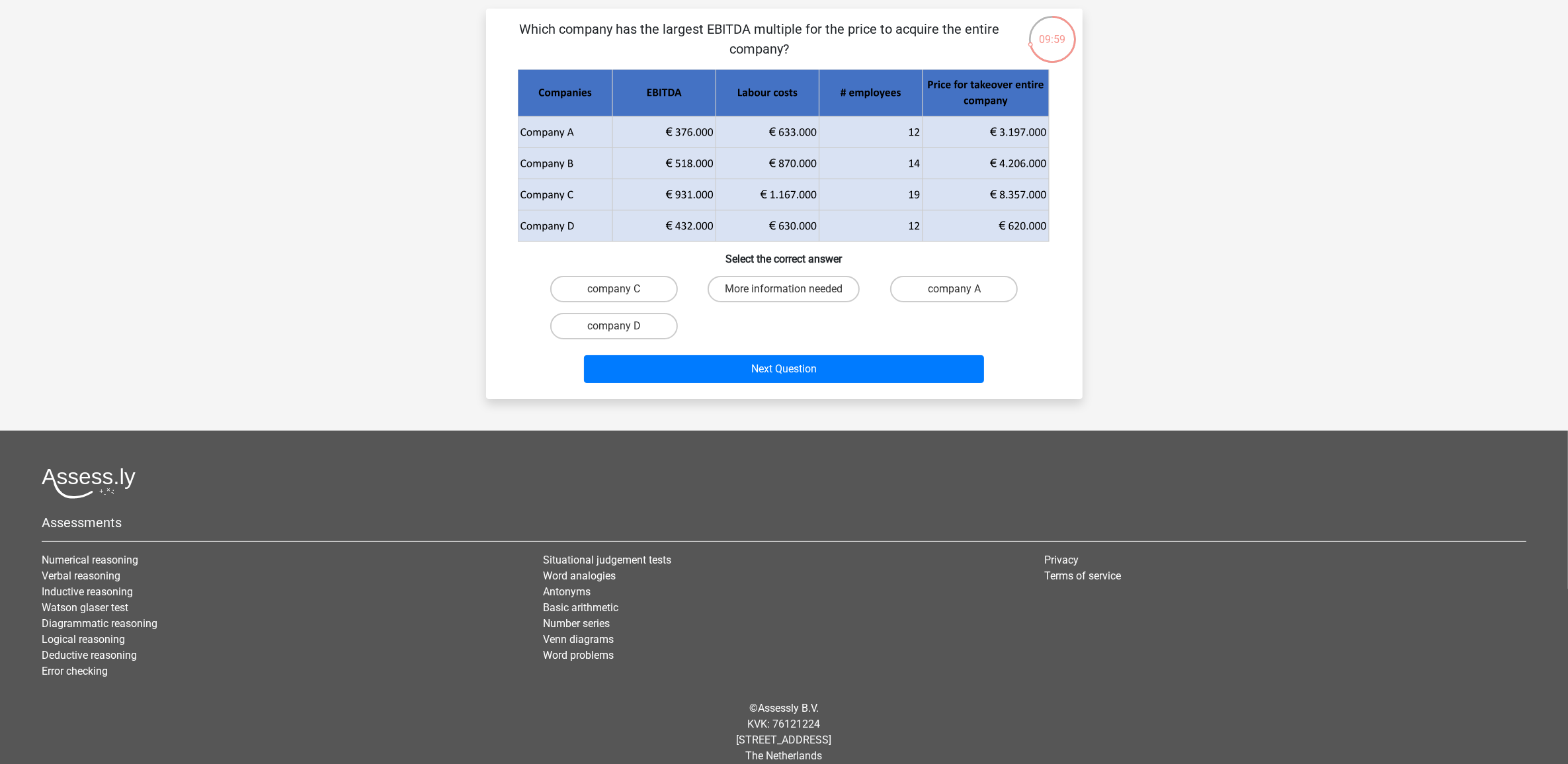
scroll to position [66, 0]
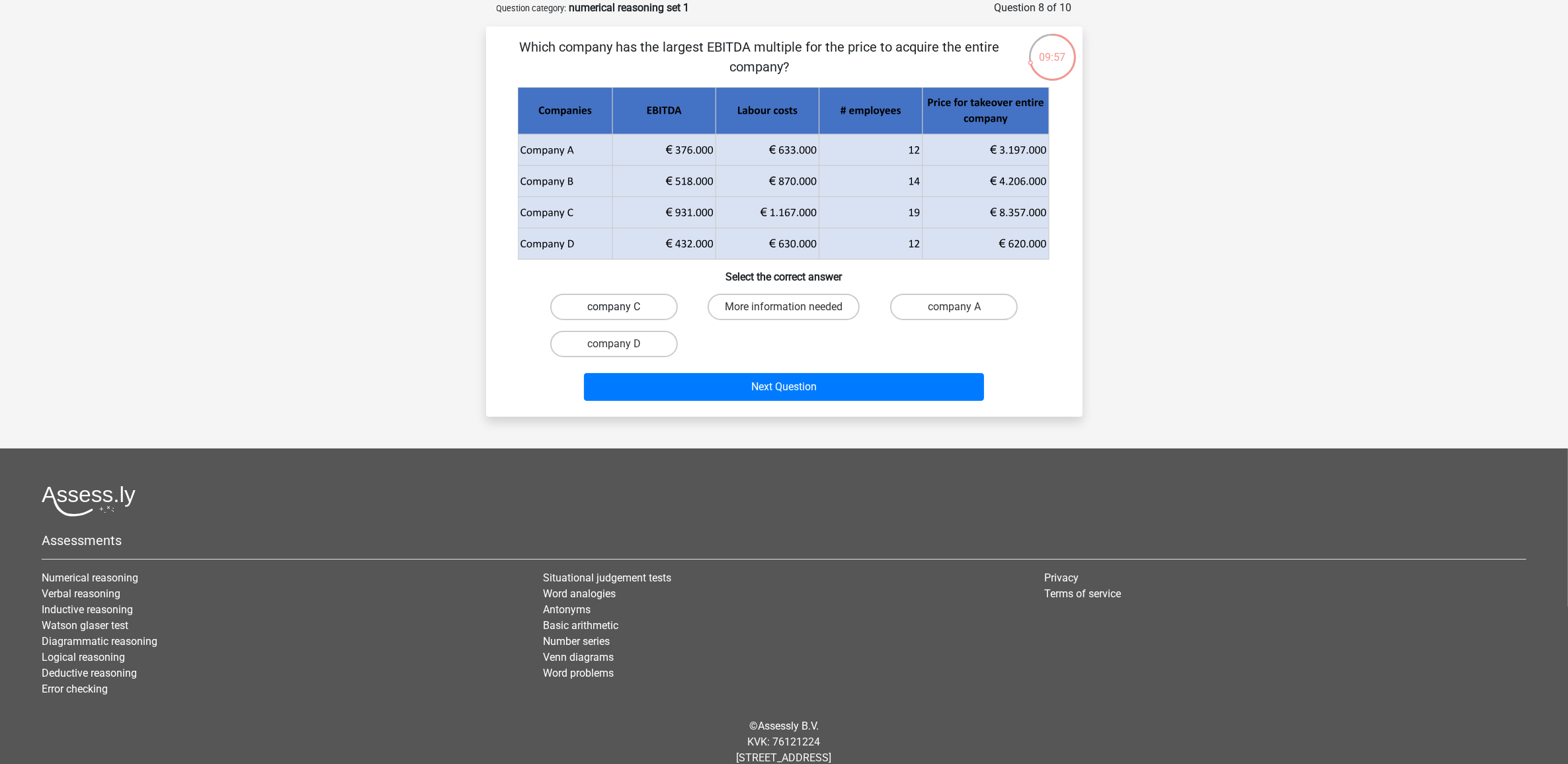
click at [613, 303] on label "company C" at bounding box center [614, 306] width 128 height 27
click at [613, 307] on input "company C" at bounding box center [618, 312] width 9 height 9
radio input "true"
click at [785, 368] on div "Next Question" at bounding box center [784, 385] width 554 height 43
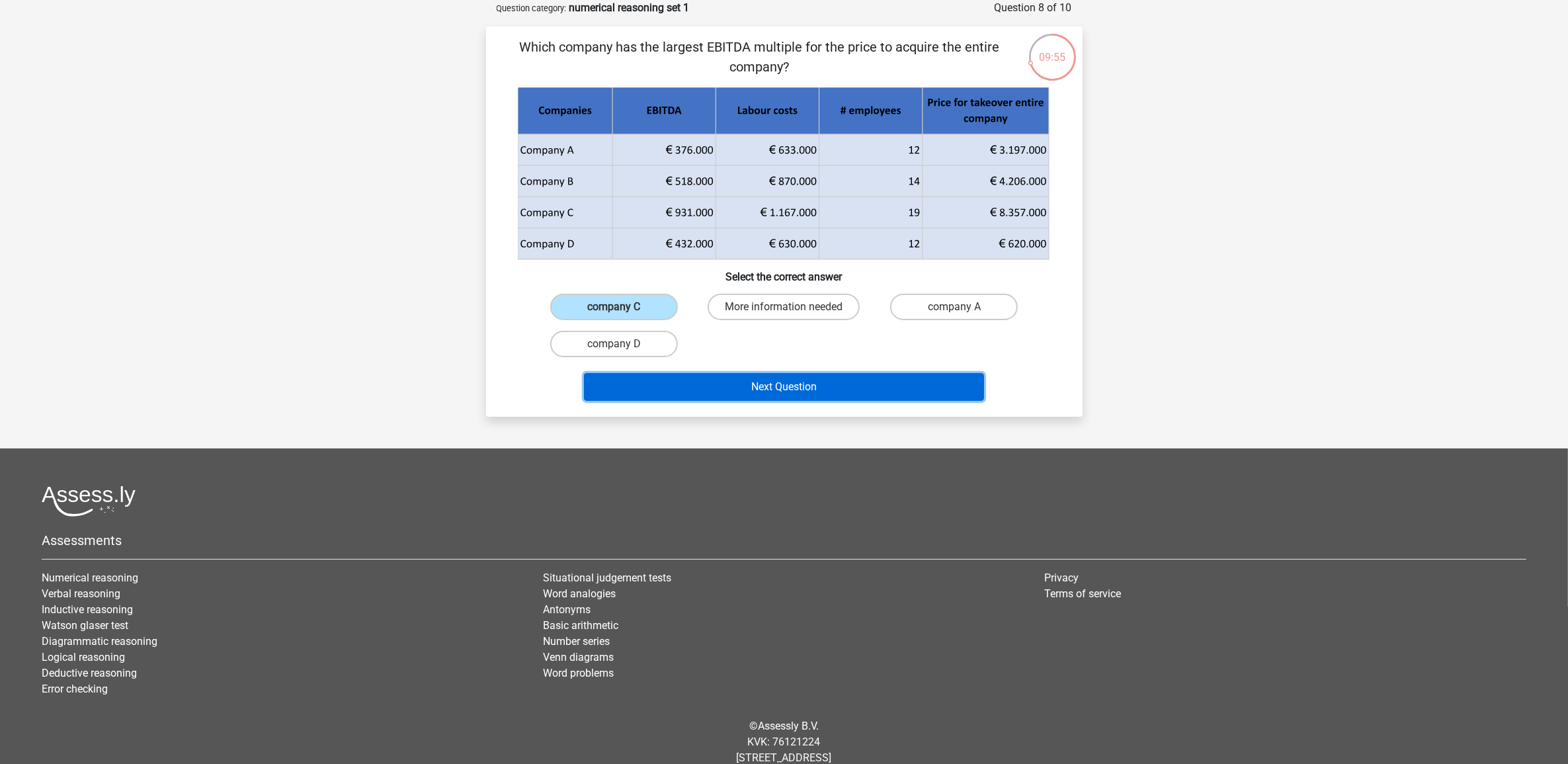
click at [804, 382] on button "Next Question" at bounding box center [784, 387] width 400 height 27
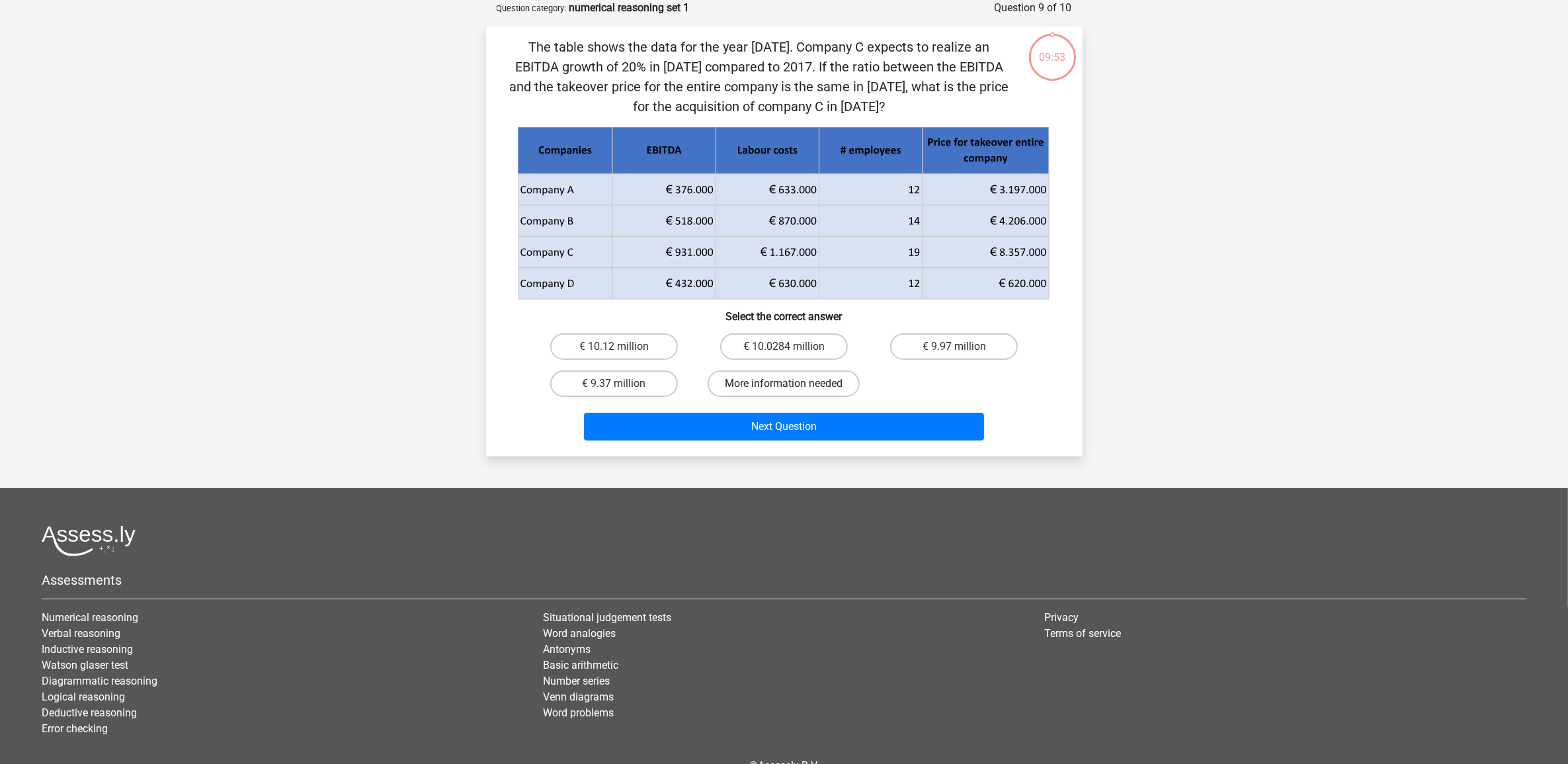
click at [741, 382] on label "More information needed" at bounding box center [783, 384] width 152 height 27
click at [784, 384] on input "More information needed" at bounding box center [788, 388] width 9 height 9
radio input "true"
click at [630, 382] on label "€ 9.37 million" at bounding box center [614, 384] width 128 height 27
click at [622, 384] on input "€ 9.37 million" at bounding box center [618, 388] width 9 height 9
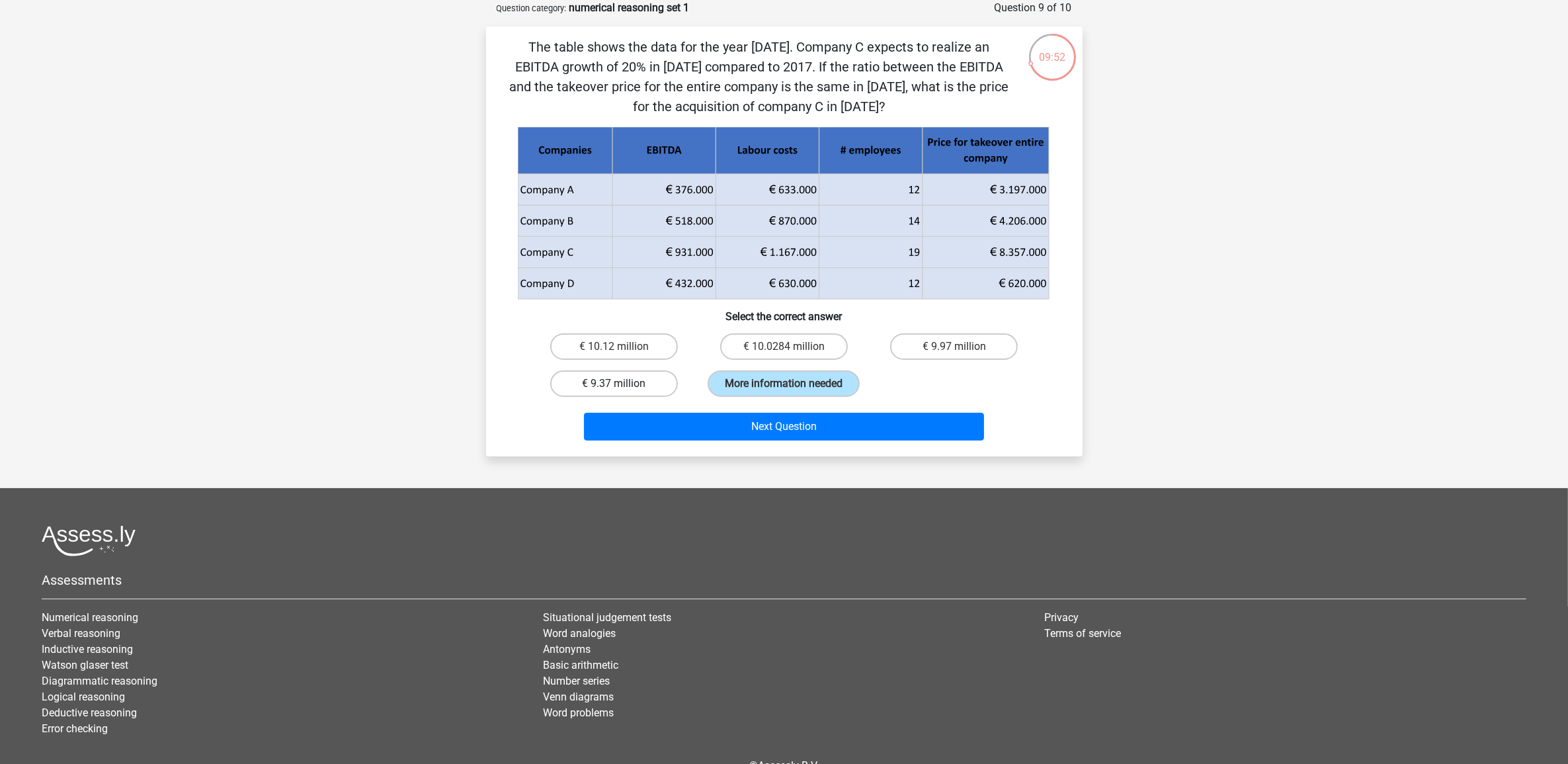
radio input "true"
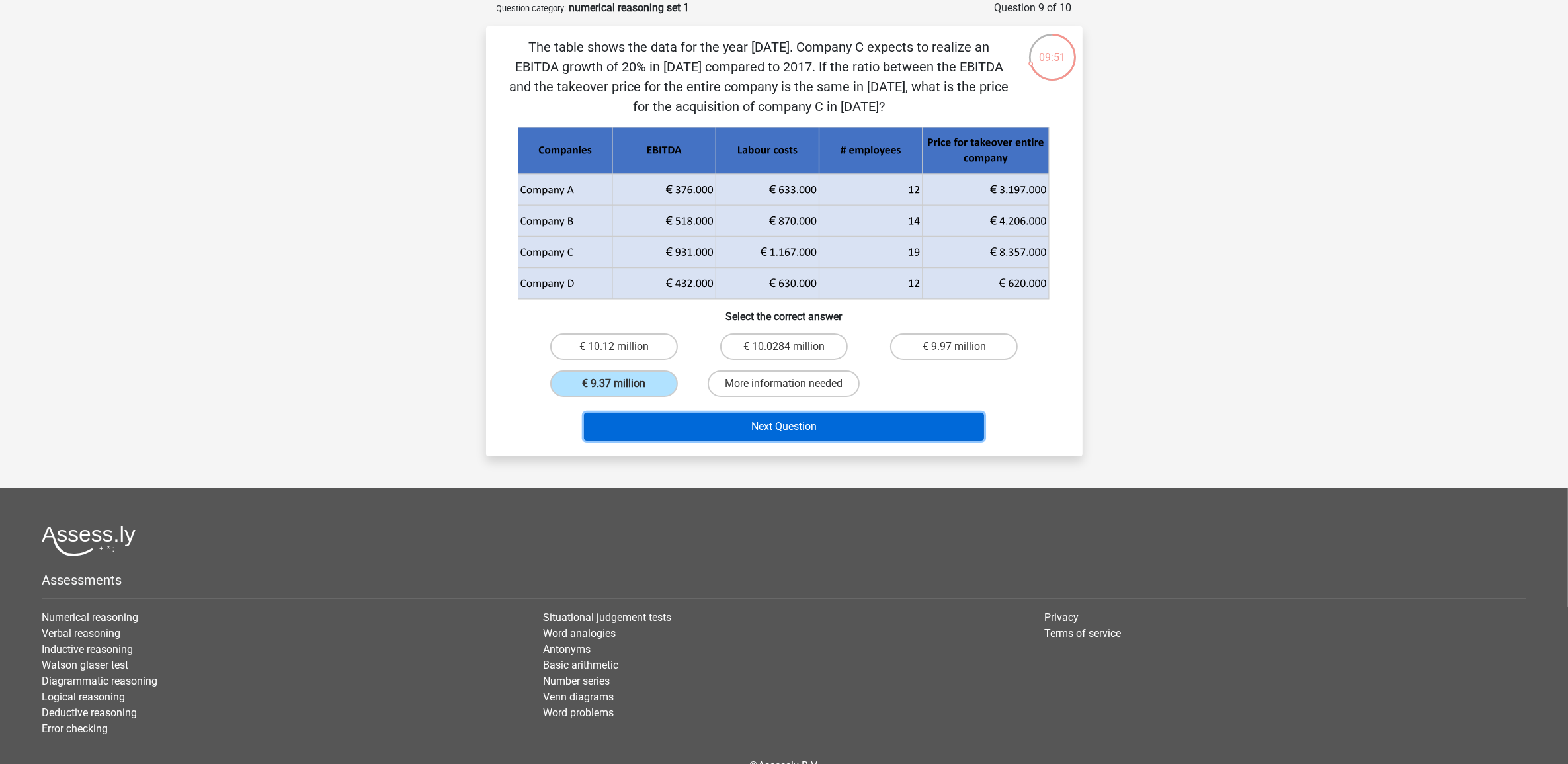
click at [718, 420] on button "Next Question" at bounding box center [784, 426] width 400 height 27
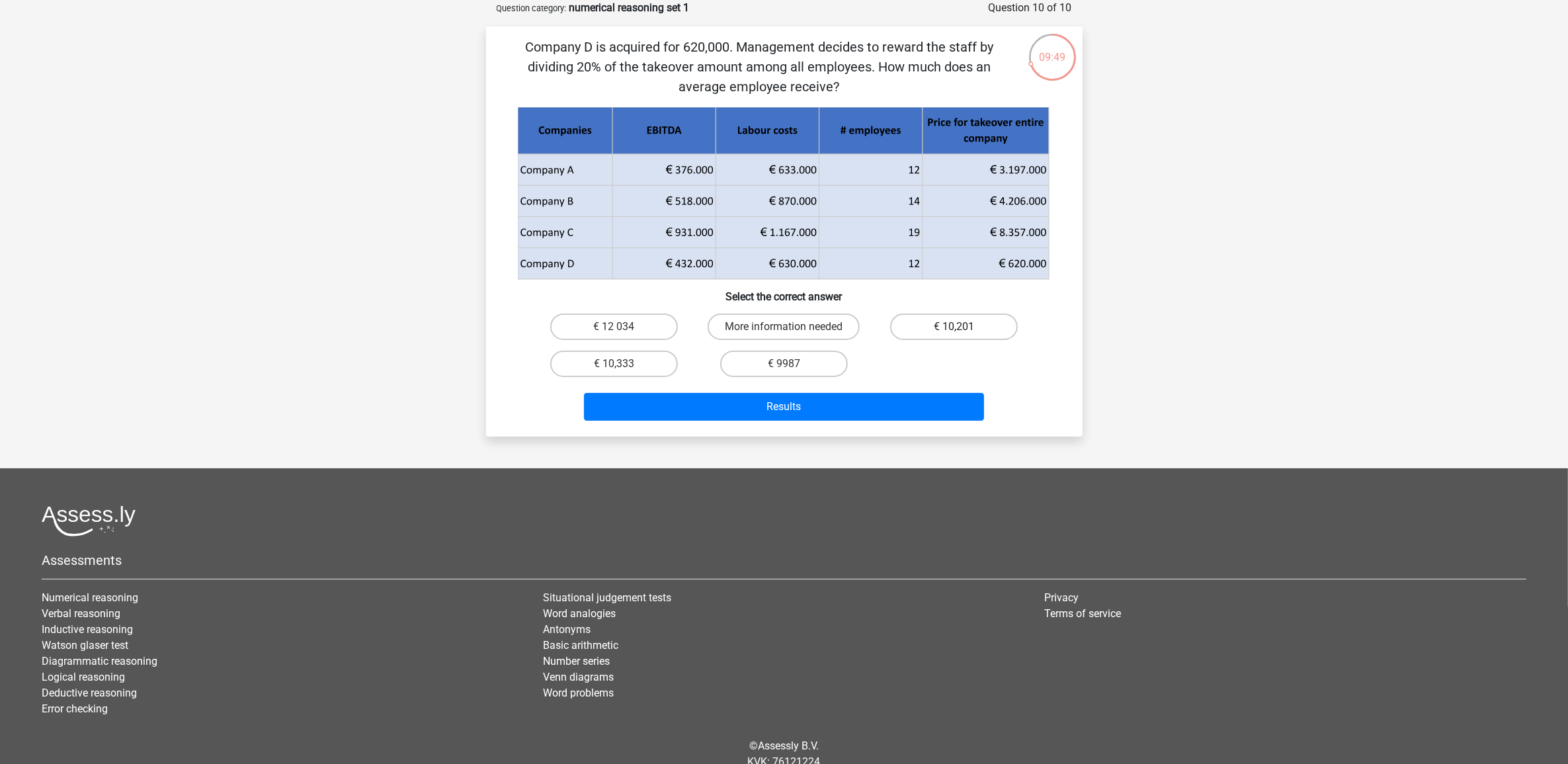
click at [950, 322] on label "€ 10,201" at bounding box center [954, 327] width 128 height 27
click at [955, 327] on input "€ 10,201" at bounding box center [959, 331] width 9 height 9
radio input "true"
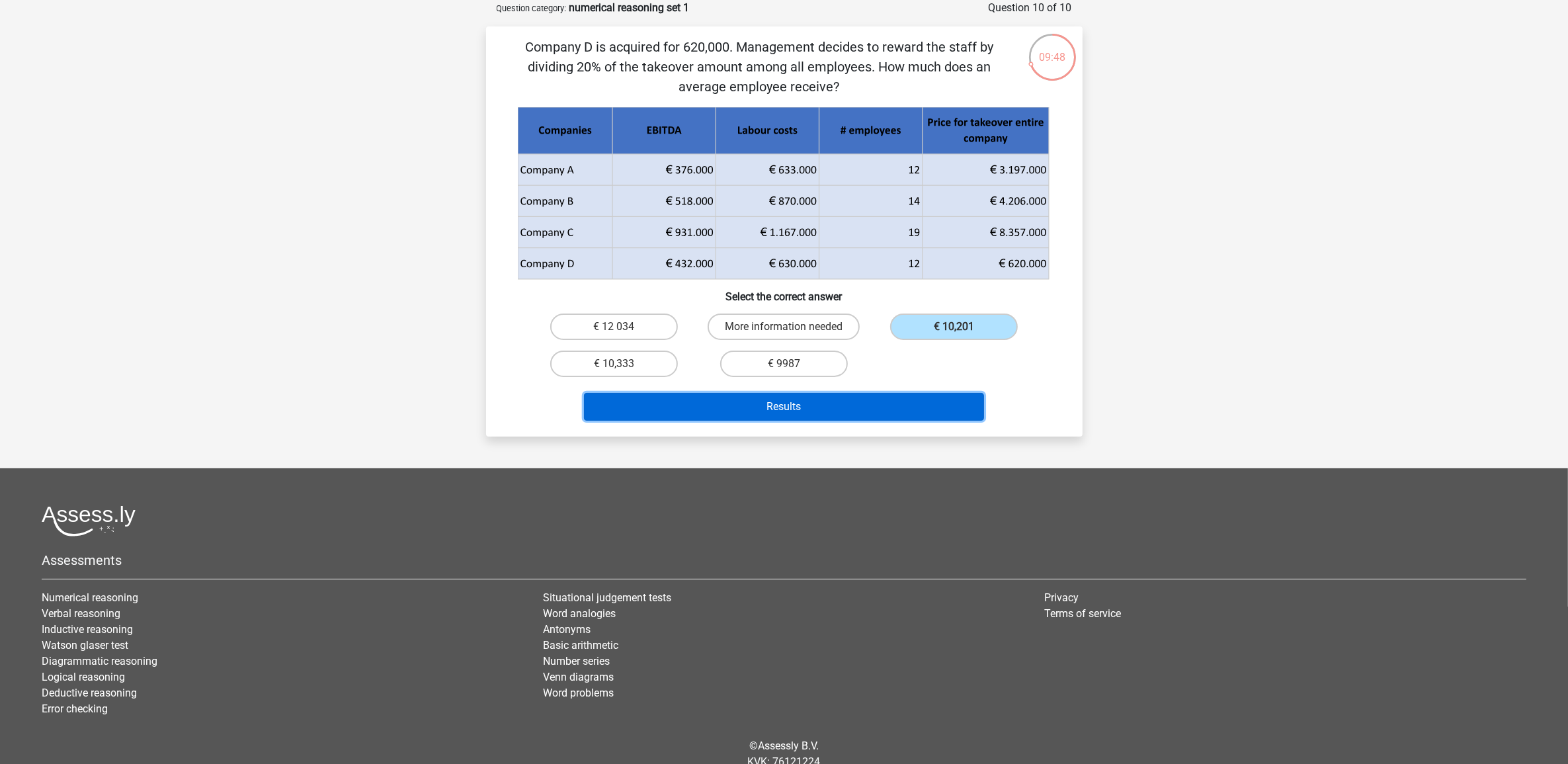
click at [869, 402] on button "Results" at bounding box center [784, 407] width 400 height 27
